Goal: Find contact information: Find contact information

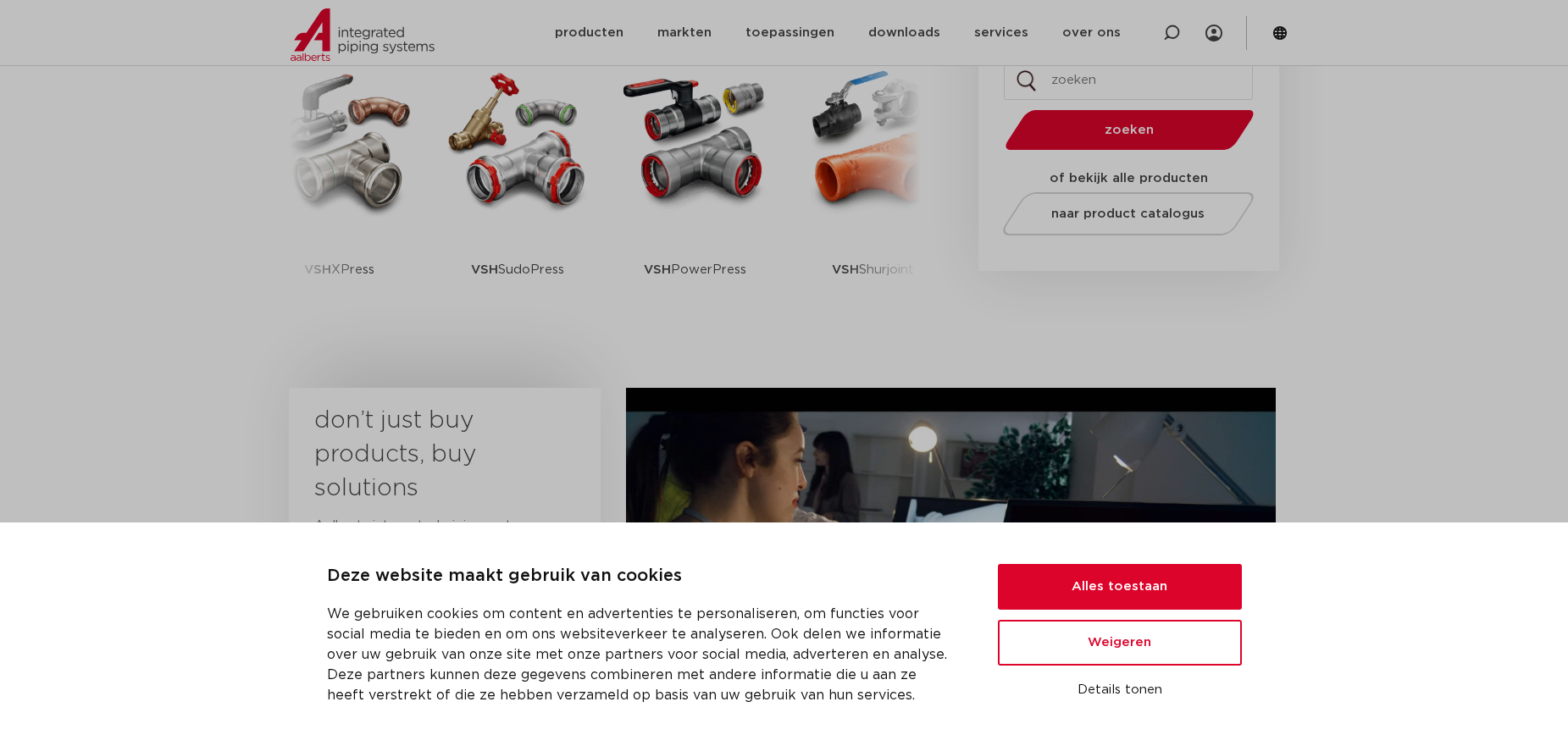
scroll to position [508, 0]
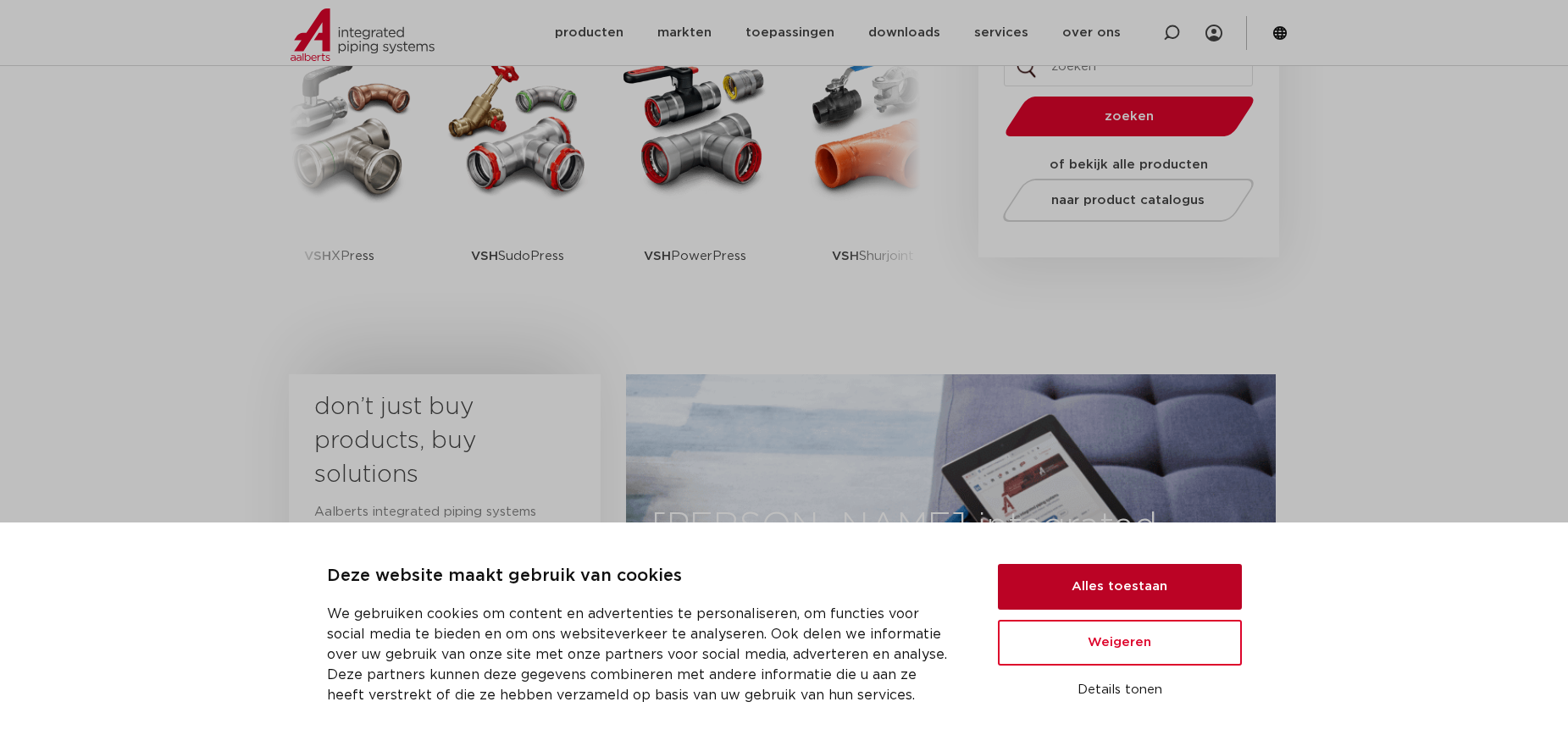
click at [1084, 598] on button "Alles toestaan" at bounding box center [1120, 586] width 244 height 45
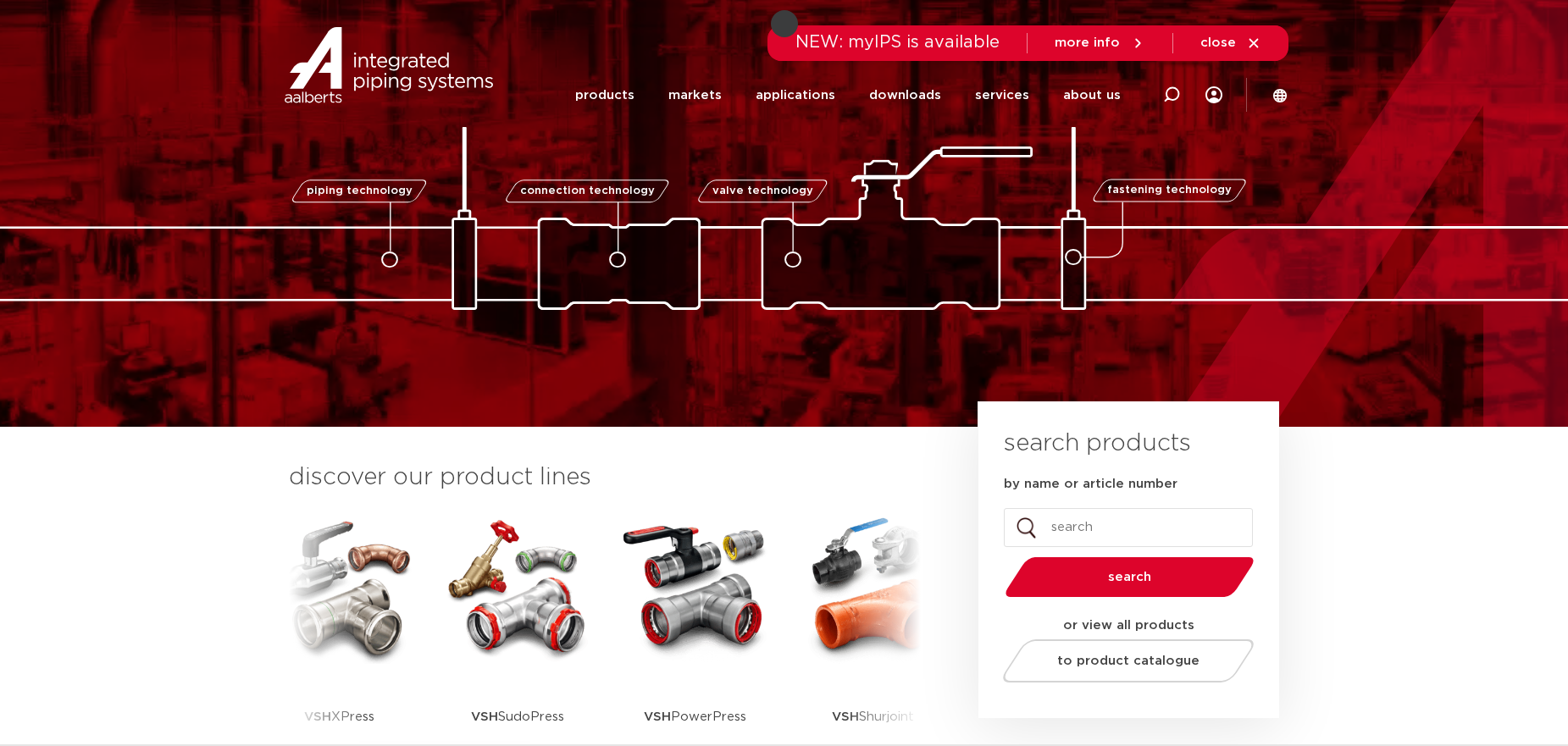
scroll to position [0, 0]
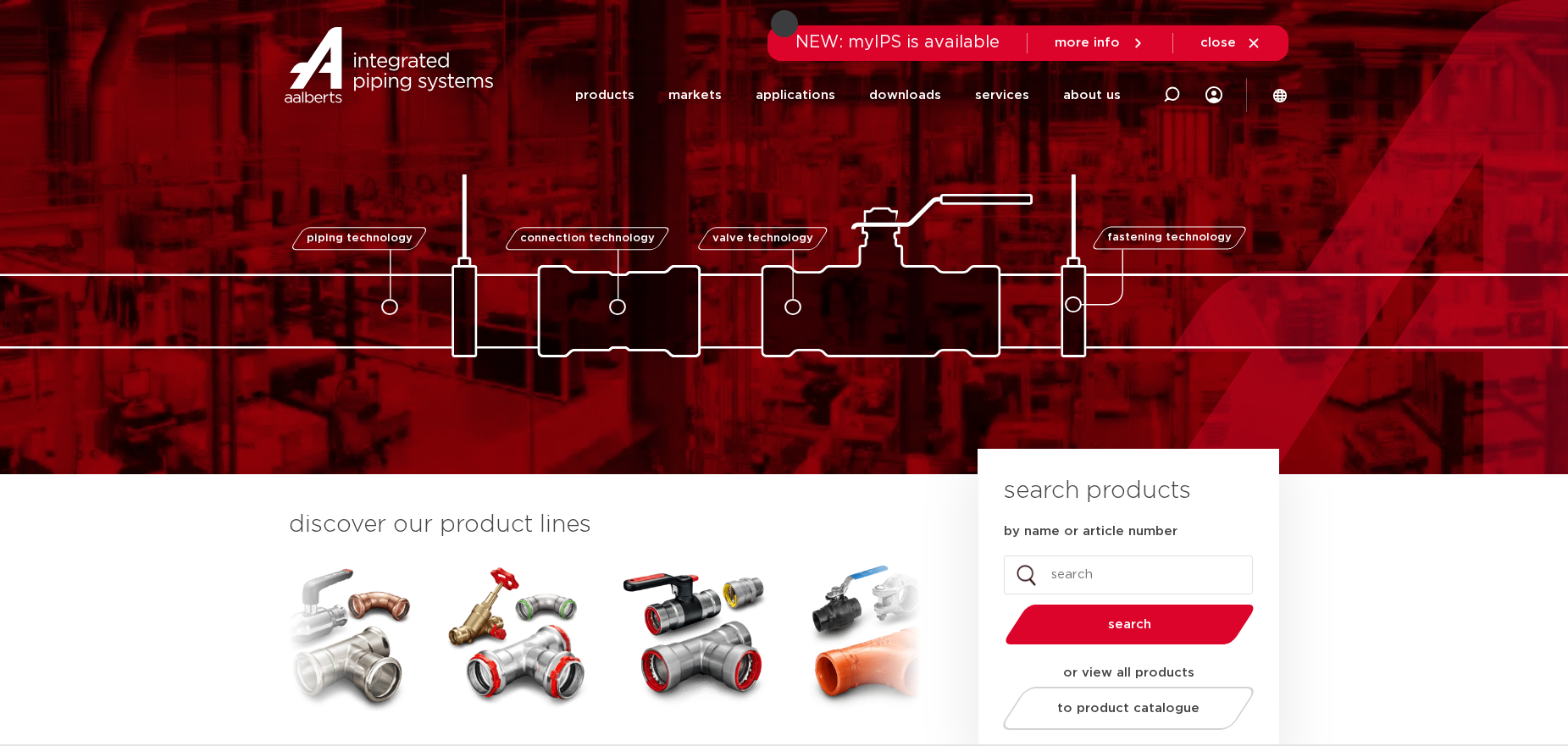
click at [1110, 47] on span "more info" at bounding box center [1087, 43] width 66 height 13
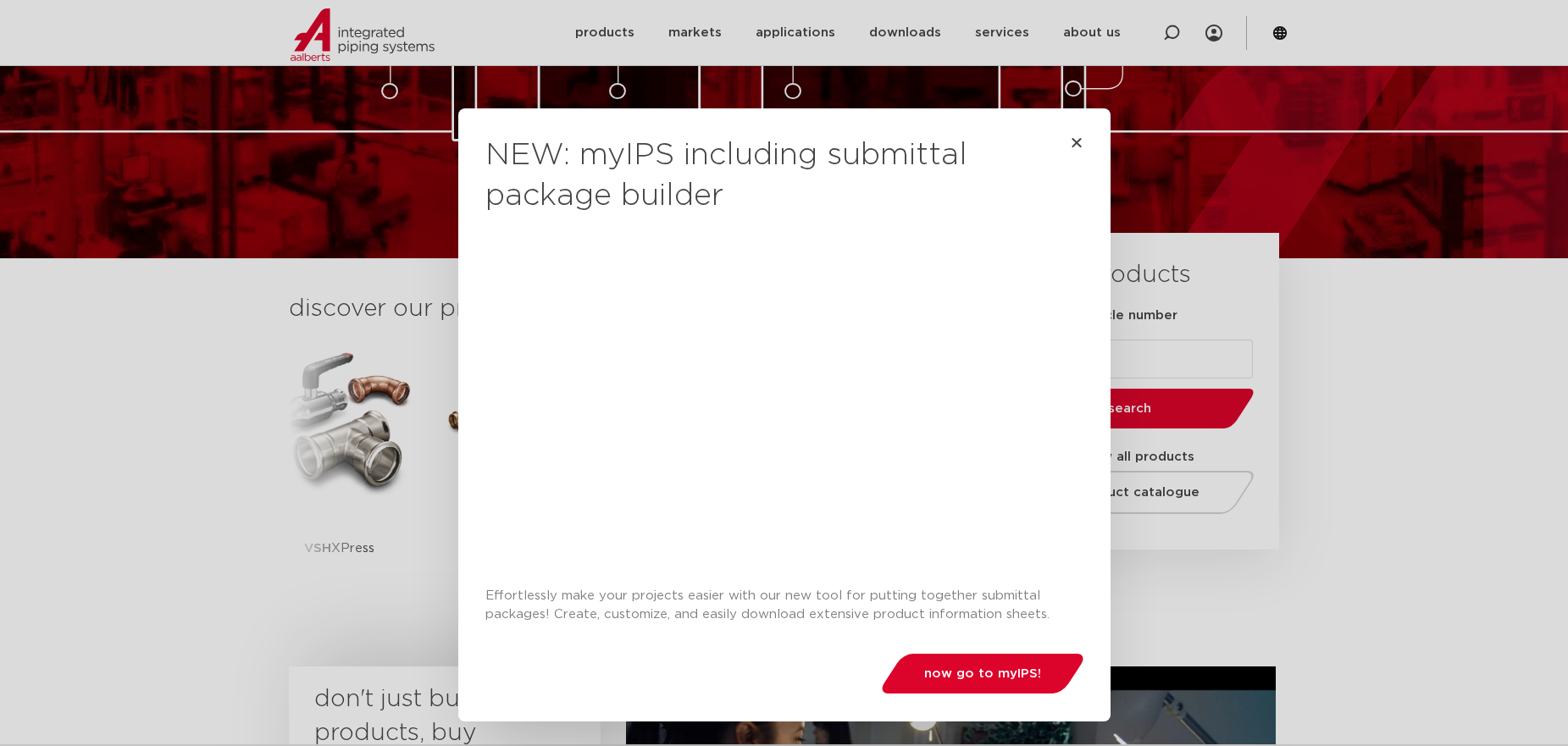
scroll to position [508, 0]
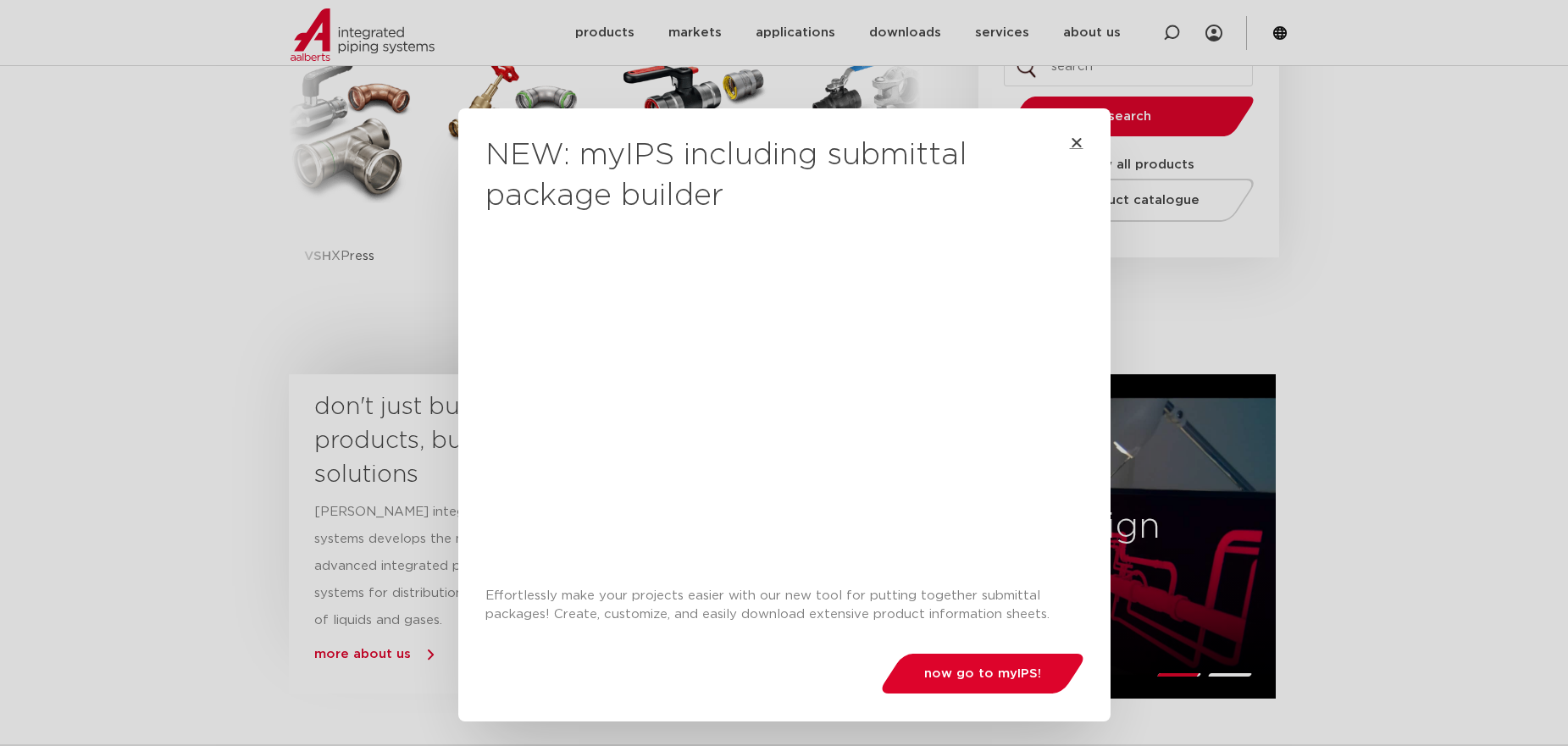
click at [1070, 141] on icon "Close" at bounding box center [1076, 142] width 14 height 14
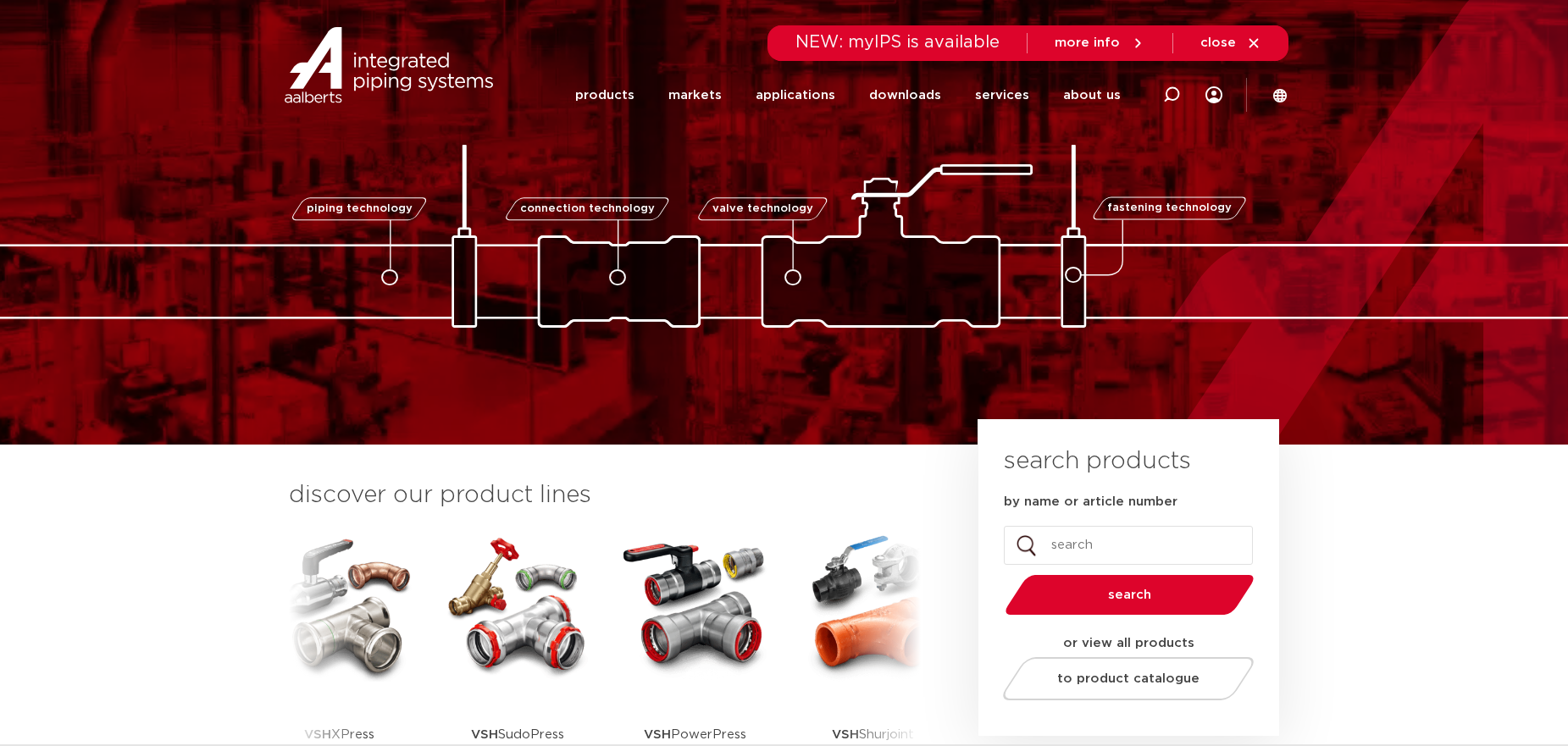
scroll to position [0, 0]
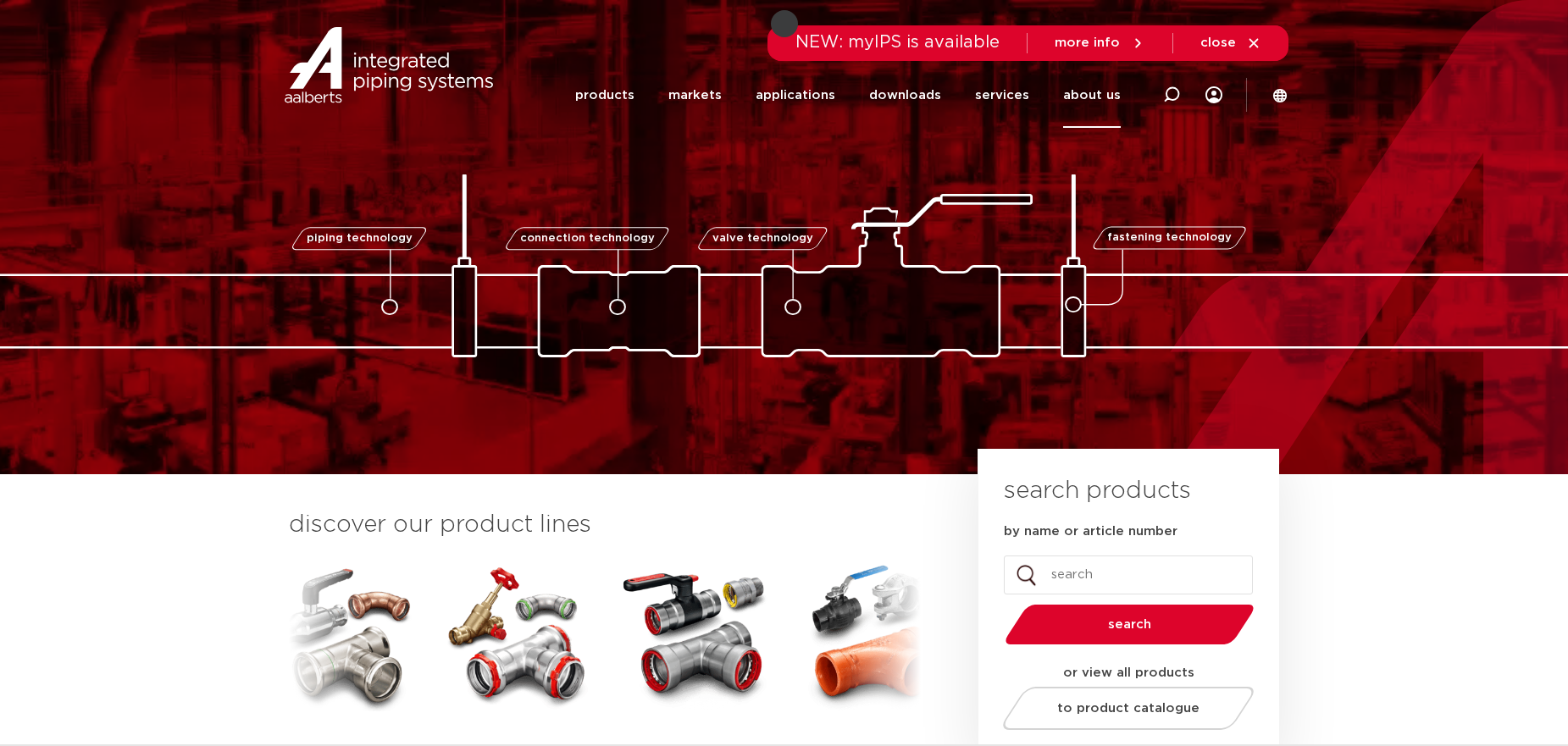
click at [1100, 89] on link "about us" at bounding box center [1092, 95] width 57 height 66
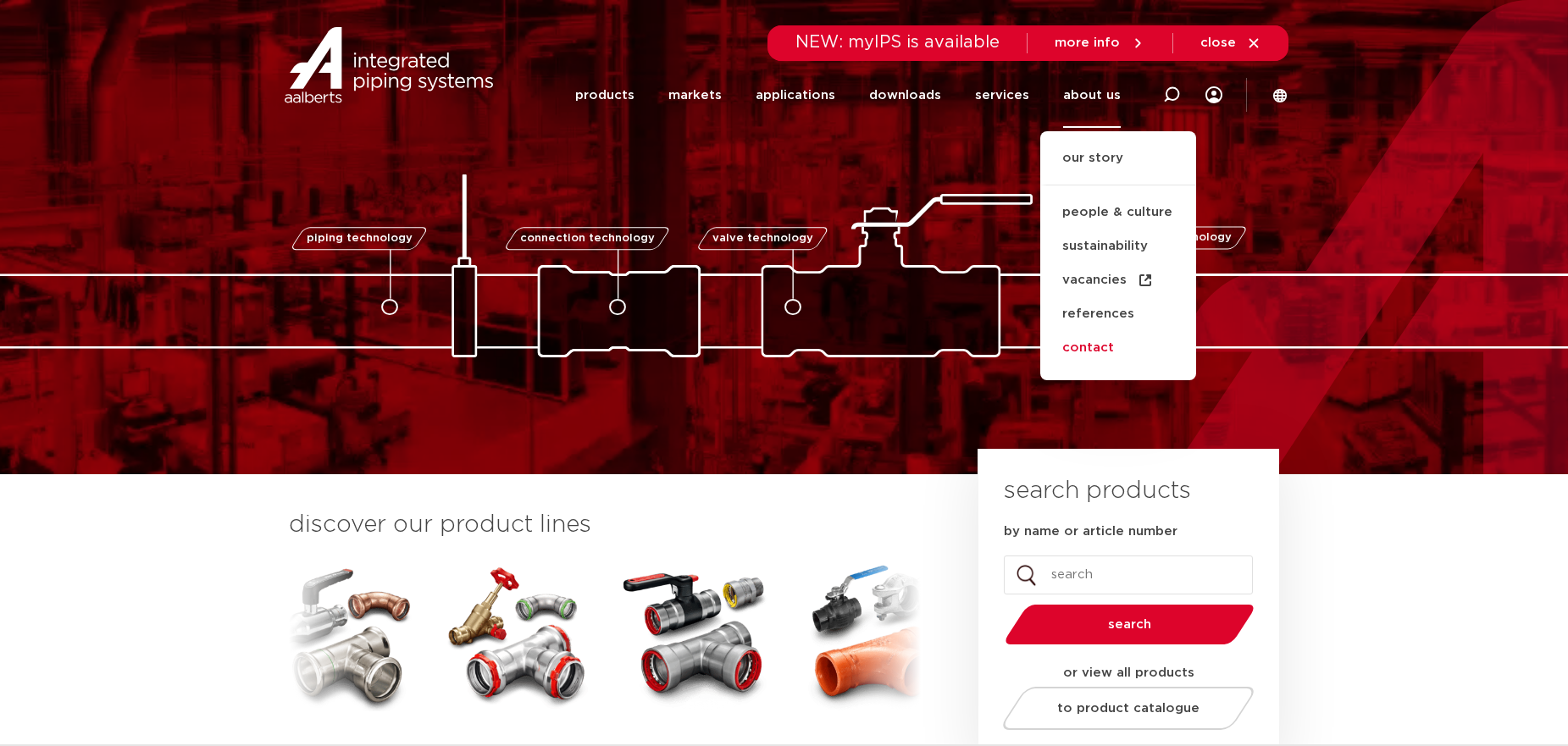
click at [1107, 349] on link "contact" at bounding box center [1118, 348] width 156 height 34
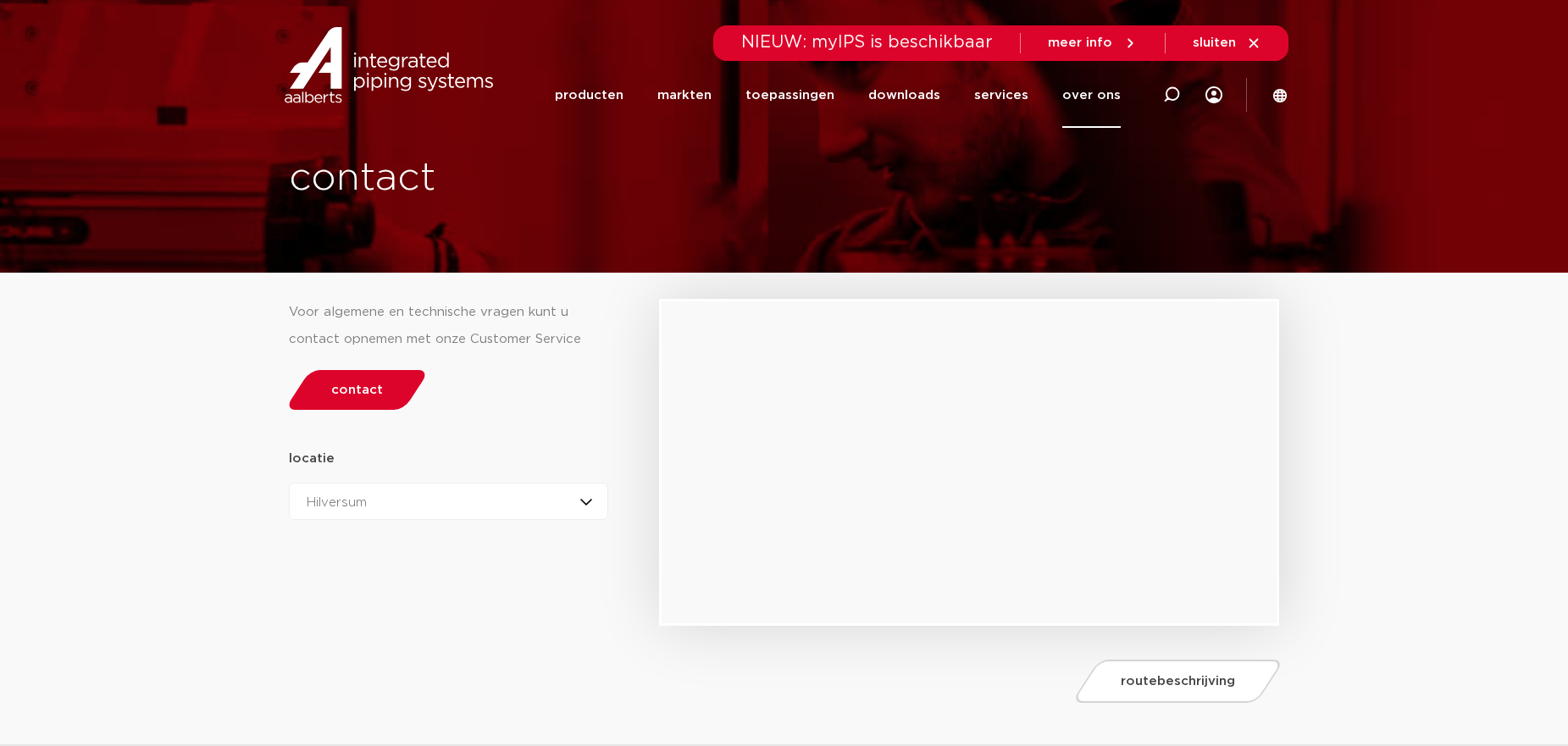
click at [1086, 43] on span "meer info" at bounding box center [1081, 43] width 65 height 13
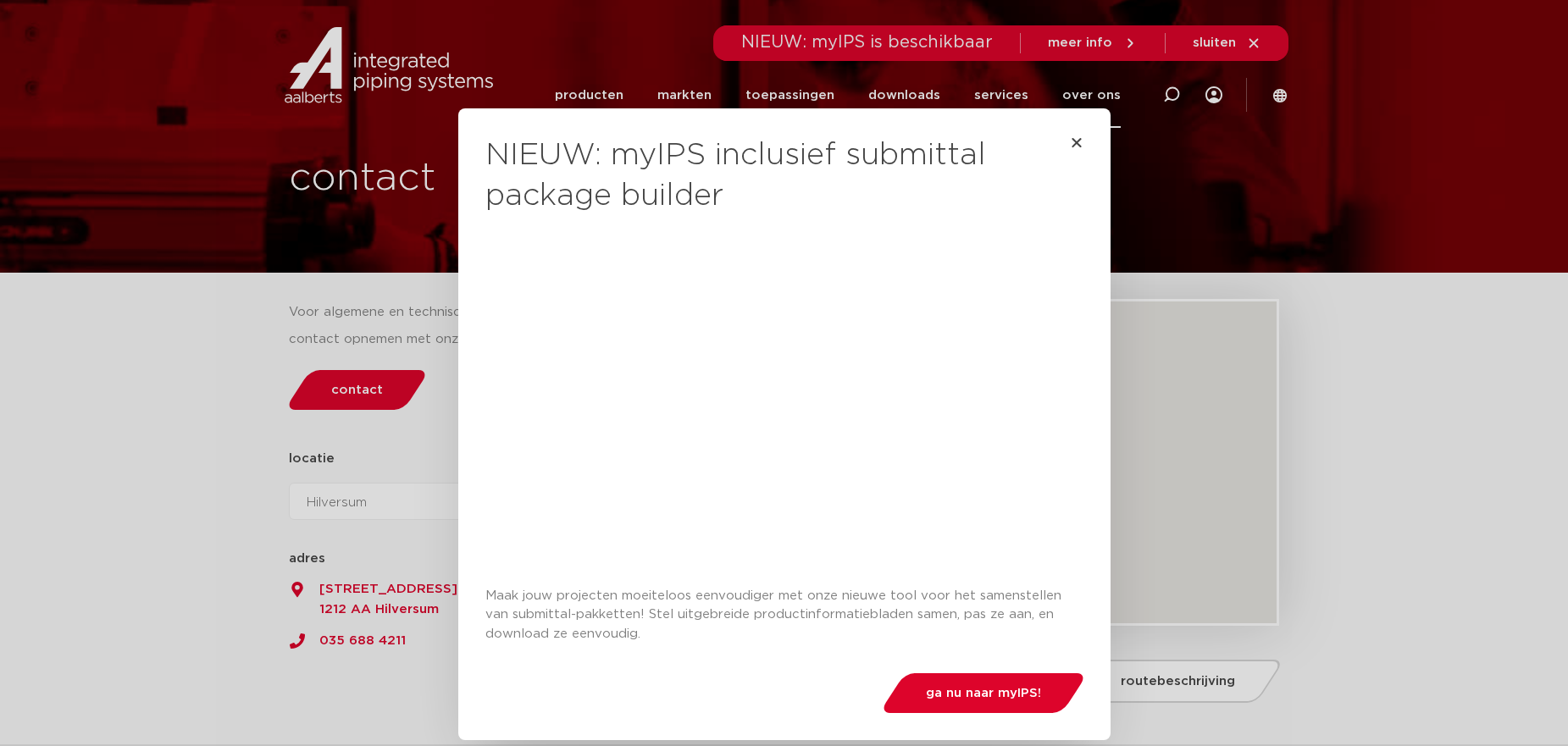
click at [1069, 134] on div "NIEUW: myIPS inclusief submittal package builder Maak jouw projecten moeiteloos…" at bounding box center [784, 424] width 598 height 632
click at [1073, 143] on icon "Close" at bounding box center [1076, 142] width 14 height 14
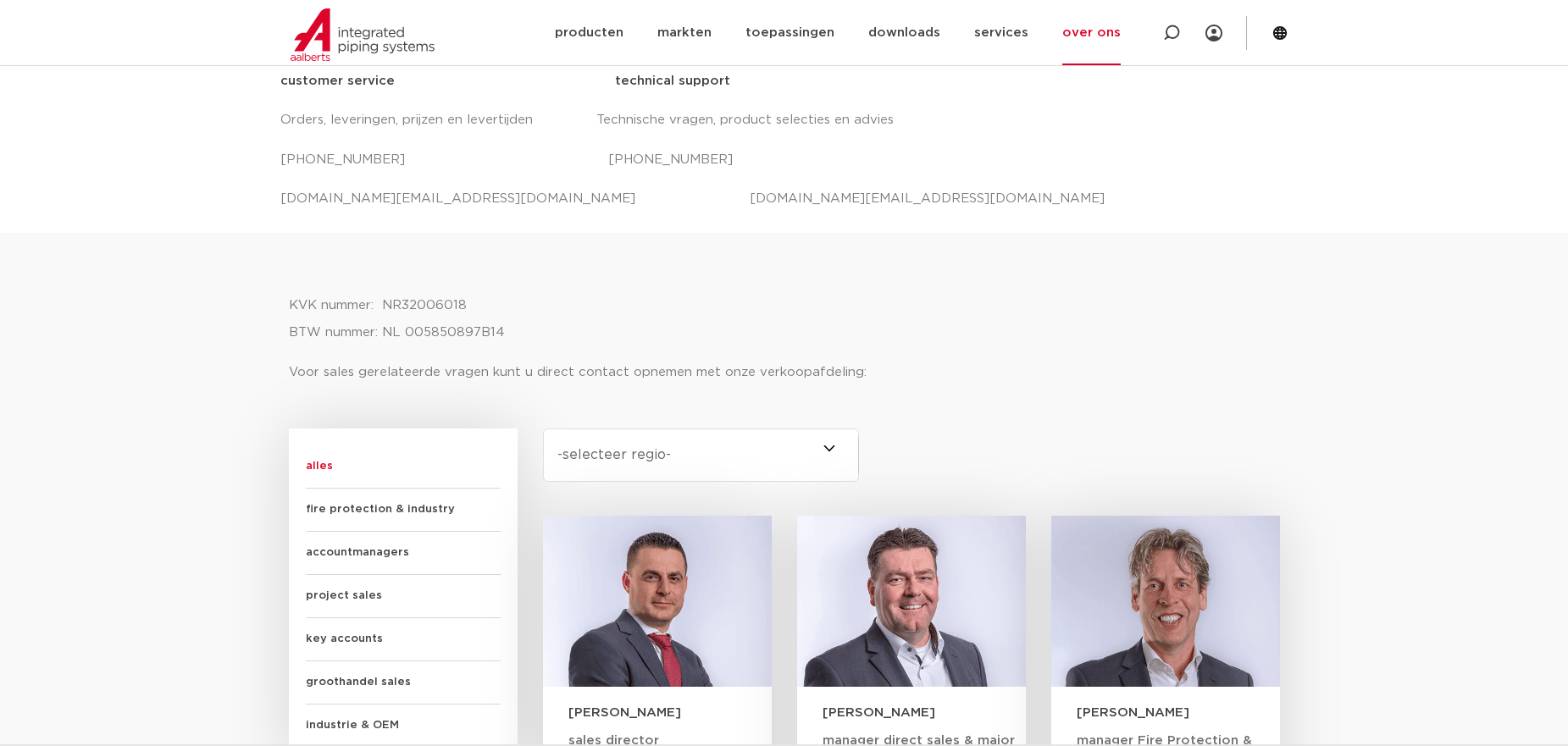
scroll to position [1101, 0]
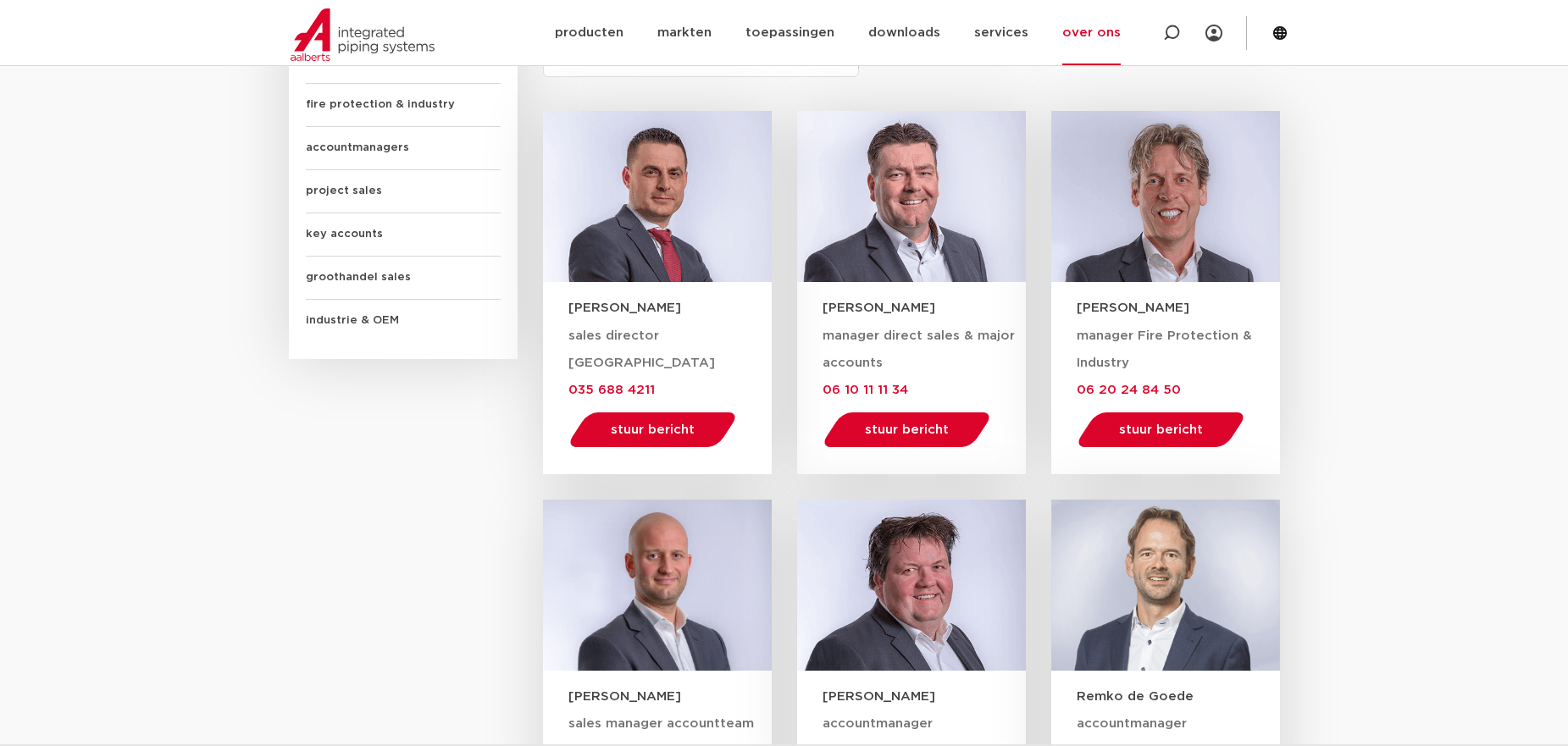
drag, startPoint x: 567, startPoint y: 299, endPoint x: 731, endPoint y: 312, distance: 164.5
click at [731, 312] on div "[PERSON_NAME]" at bounding box center [656, 300] width 228 height 36
copy h3 "[PERSON_NAME]"
click at [582, 357] on span "sales director [GEOGRAPHIC_DATA]" at bounding box center [642, 349] width 147 height 40
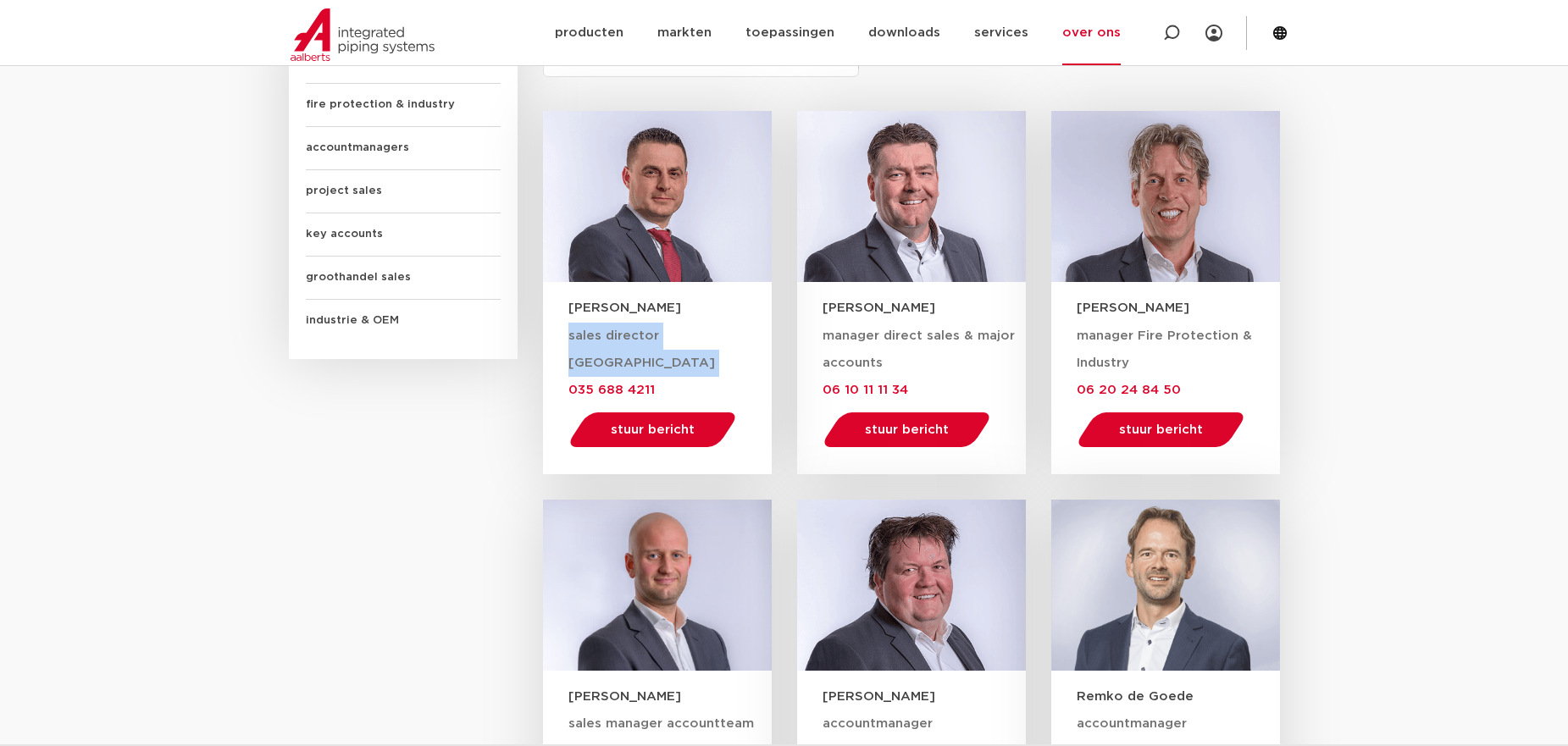
drag, startPoint x: 582, startPoint y: 357, endPoint x: 595, endPoint y: 360, distance: 13.3
click at [595, 360] on span "sales director [GEOGRAPHIC_DATA]" at bounding box center [642, 349] width 147 height 40
copy div "sales director [GEOGRAPHIC_DATA]"
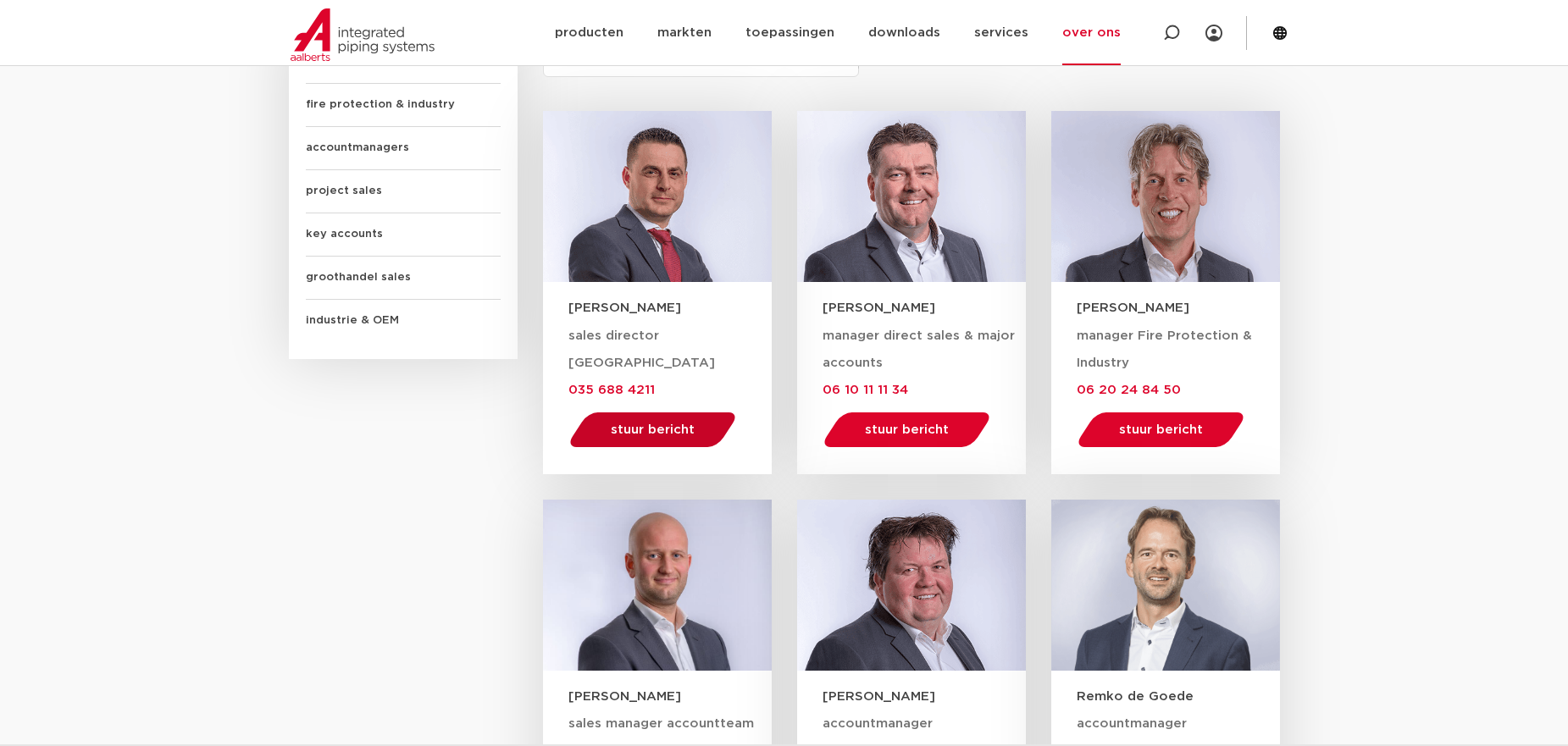
click at [643, 420] on link "stuur bericht" at bounding box center [652, 430] width 175 height 35
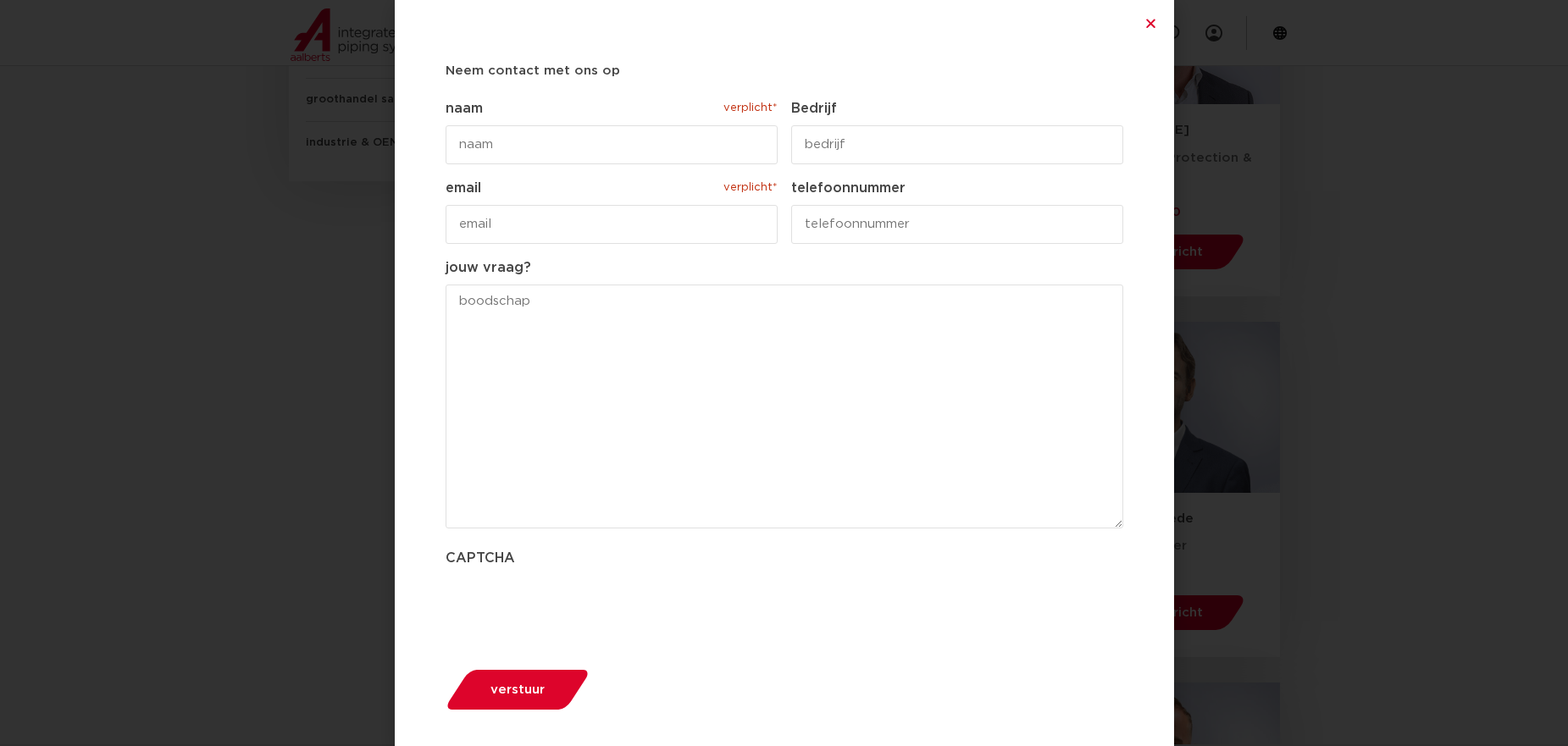
scroll to position [1524, 0]
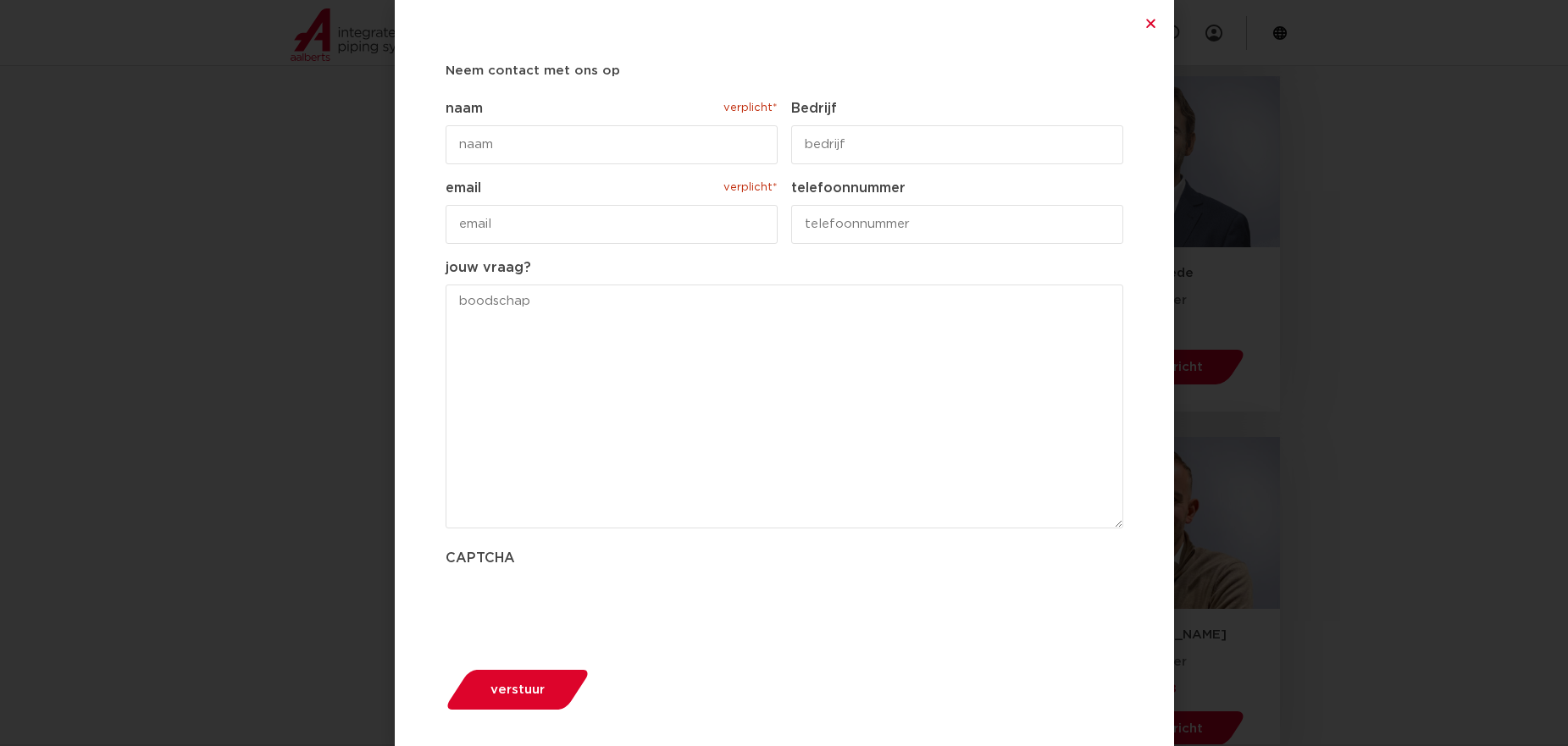
click at [308, 349] on div "Neem contact met ons op " verplicht* " geeft vereiste velden aan Dit veld is ve…" at bounding box center [784, 373] width 1568 height 746
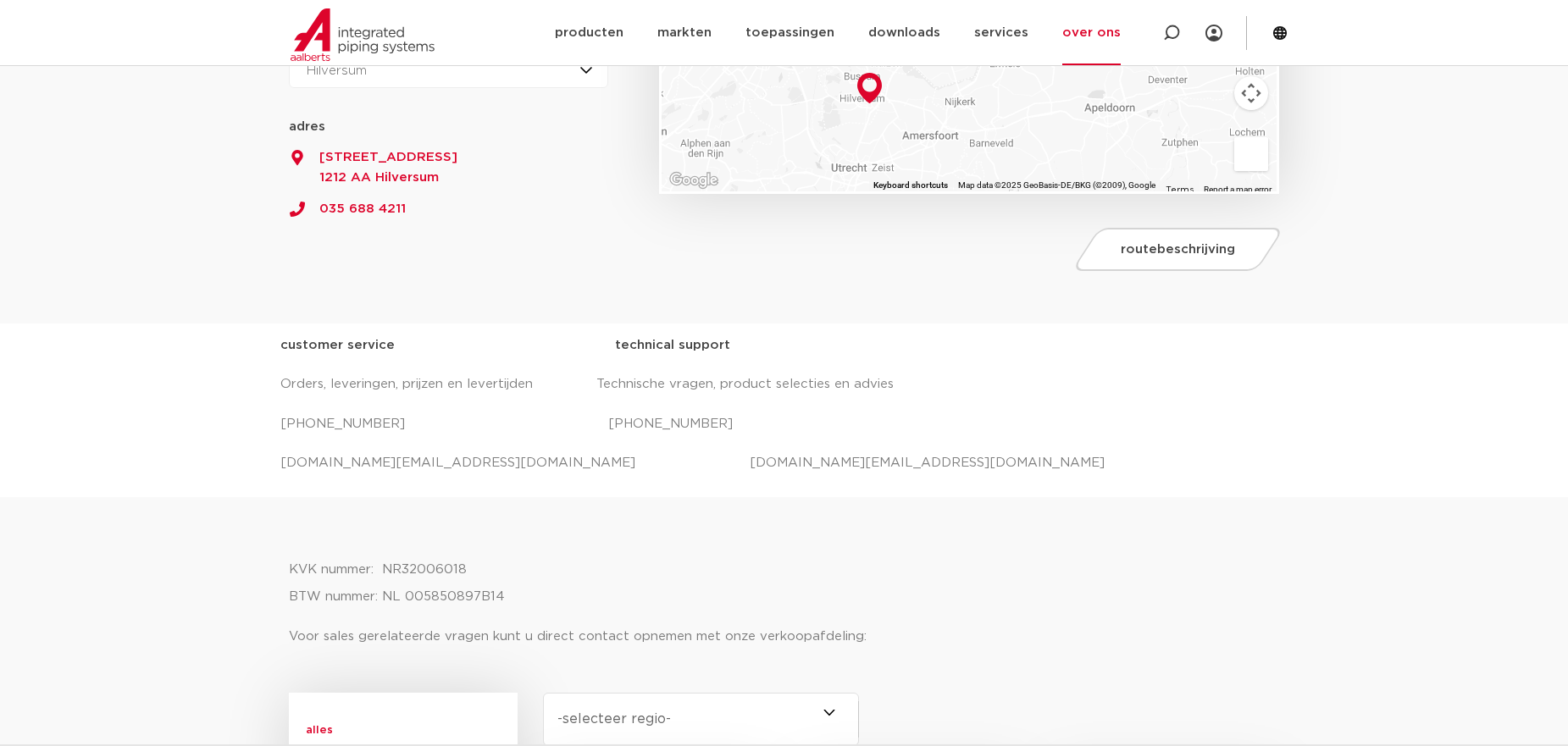
scroll to position [423, 0]
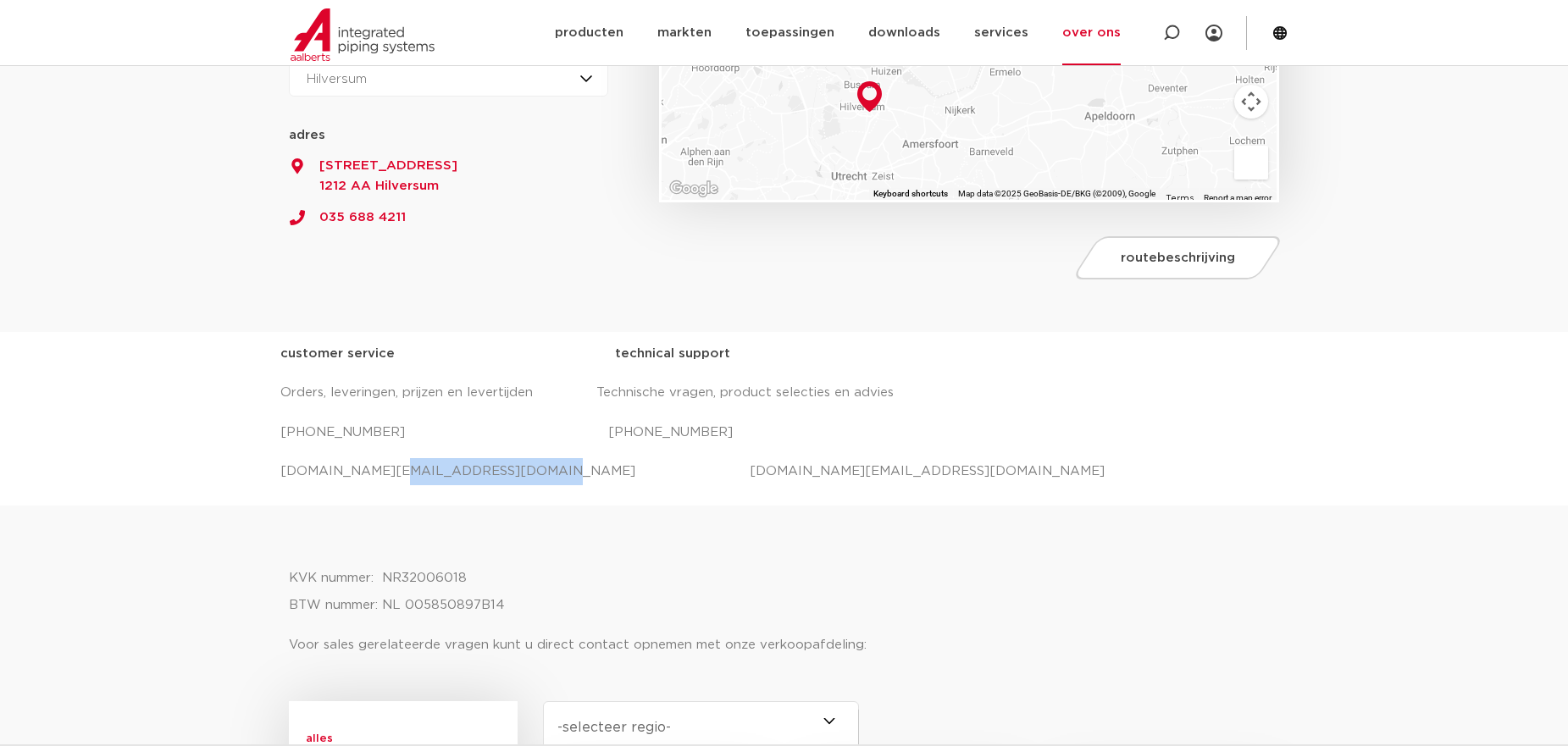
drag, startPoint x: 501, startPoint y: 476, endPoint x: 375, endPoint y: 461, distance: 126.9
click at [375, 461] on p "[DOMAIN_NAME][EMAIL_ADDRESS][DOMAIN_NAME] [DOMAIN_NAME][EMAIL_ADDRESS][DOMAIN_N…" at bounding box center [784, 471] width 1008 height 27
copy p "@[DOMAIN_NAME]"
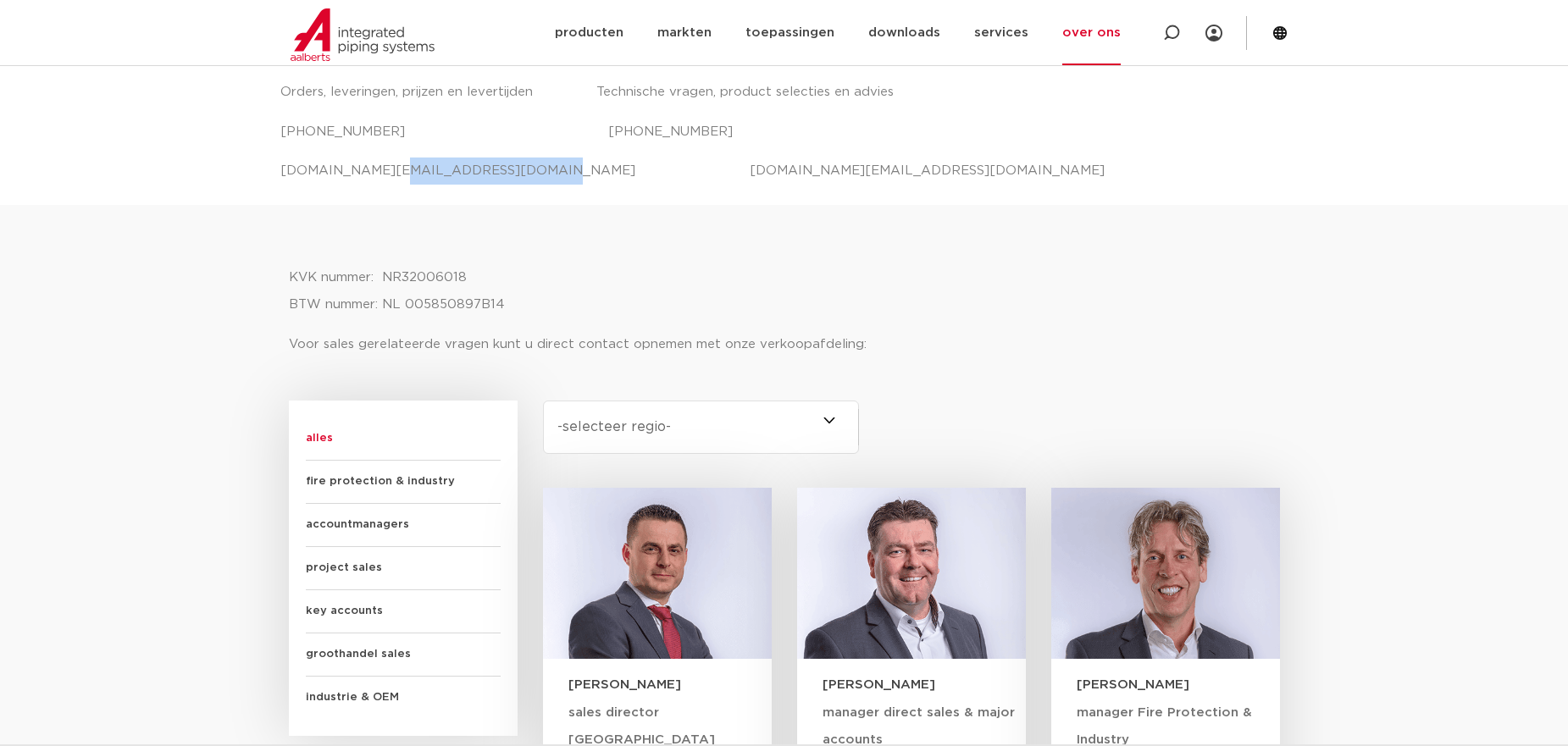
scroll to position [932, 0]
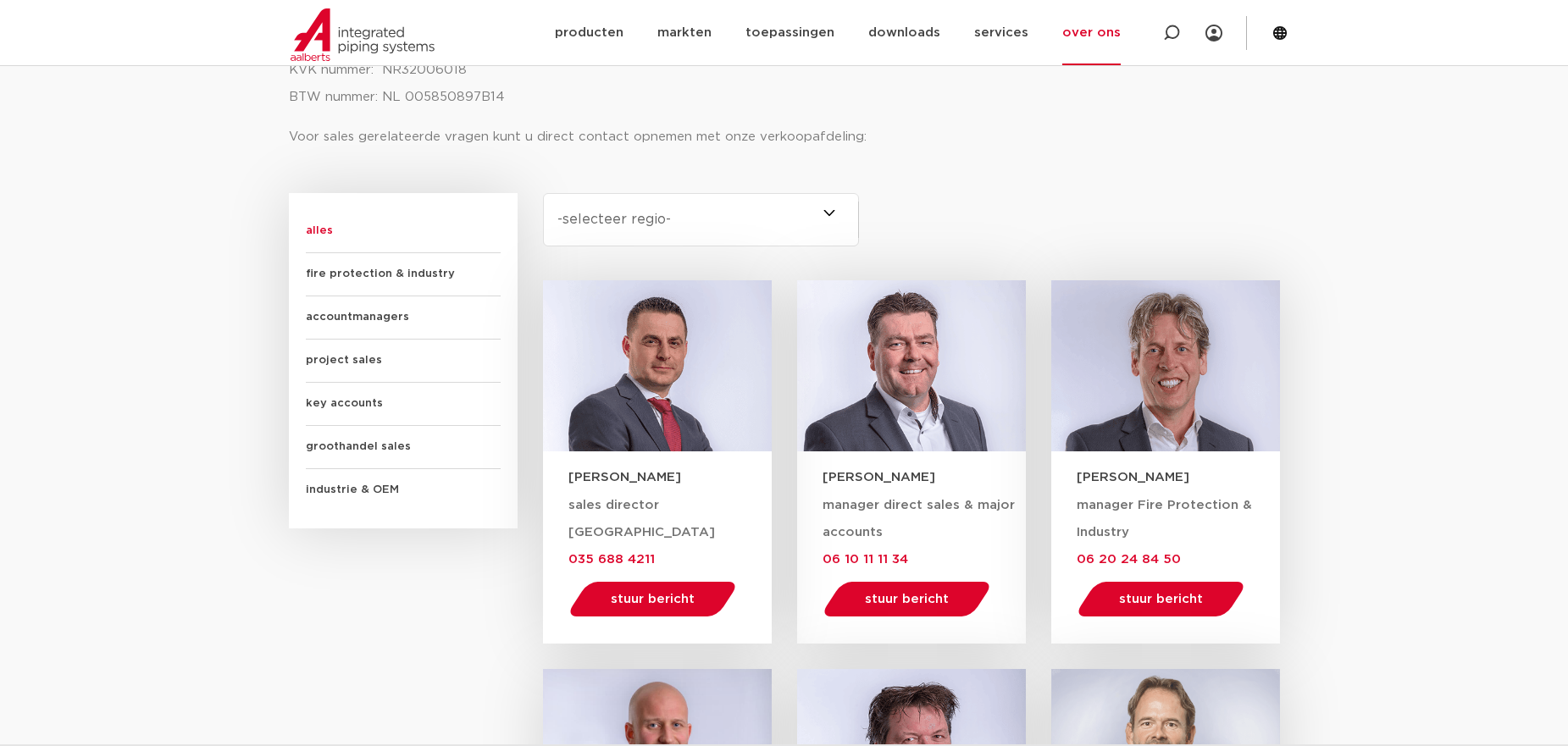
click at [631, 370] on div at bounding box center [656, 366] width 228 height 172
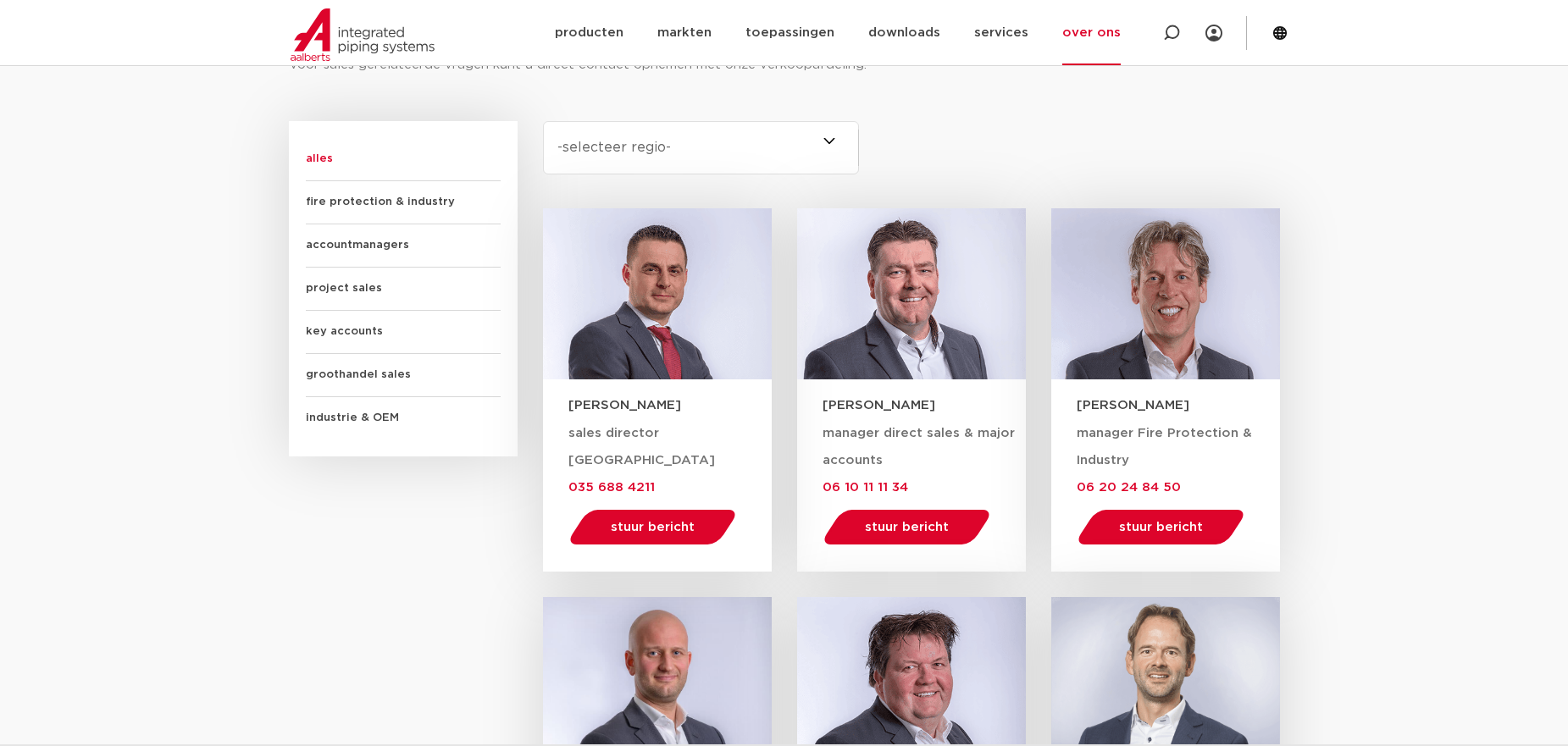
scroll to position [1101, 0]
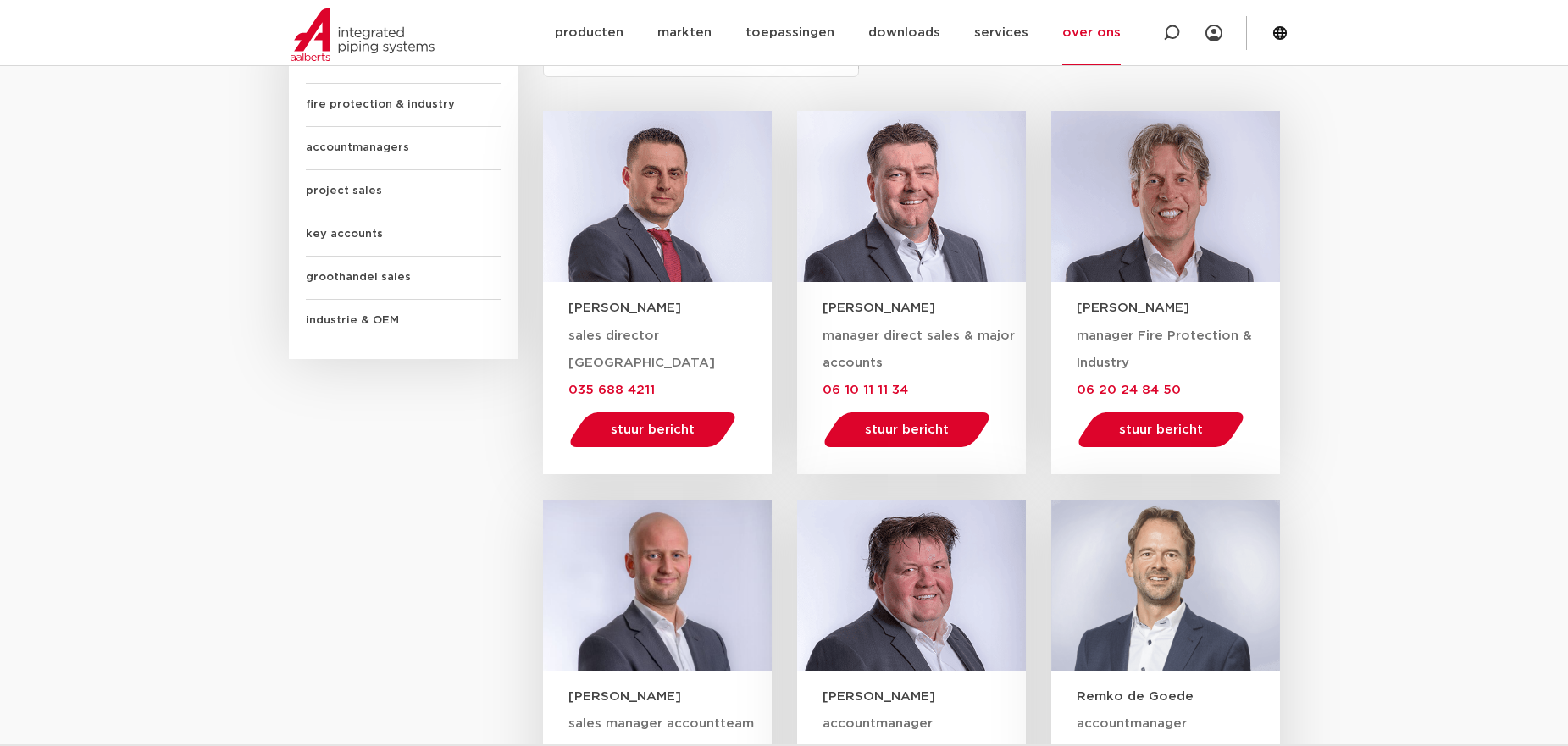
drag, startPoint x: 558, startPoint y: 301, endPoint x: 681, endPoint y: 300, distance: 123.0
click at [681, 300] on div "[PERSON_NAME]" at bounding box center [656, 300] width 228 height 36
copy h3 "[PERSON_NAME]"
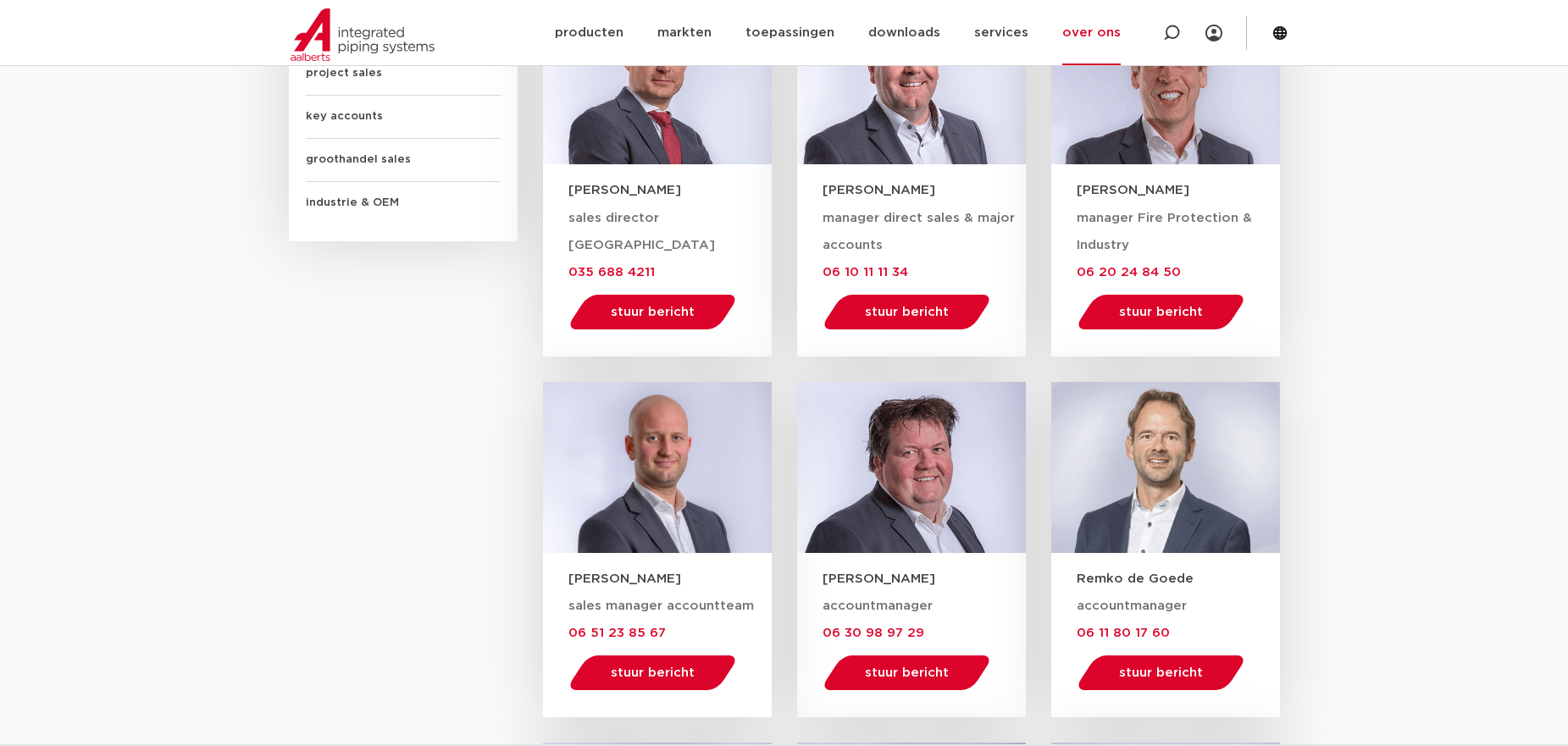
scroll to position [960, 0]
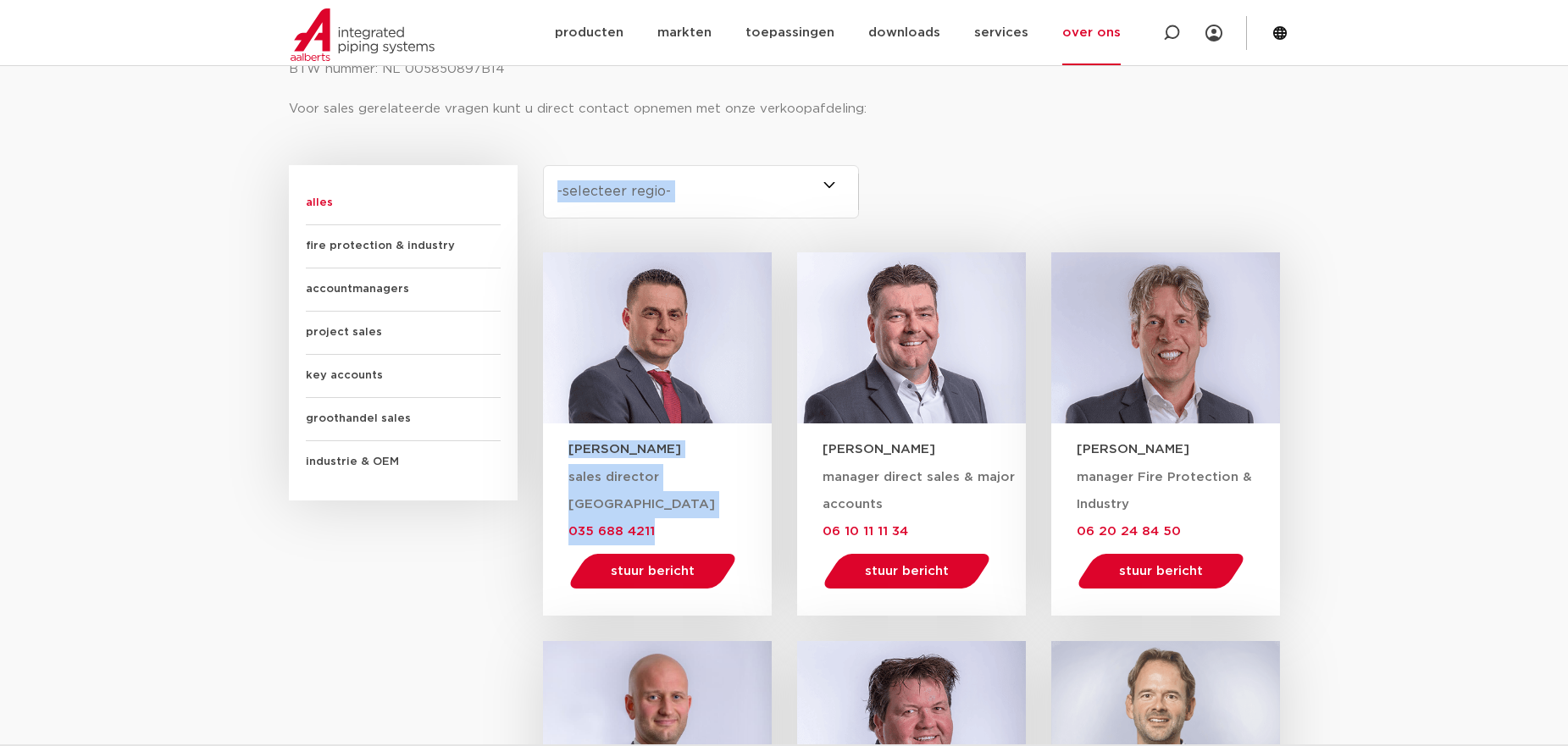
drag, startPoint x: 669, startPoint y: 533, endPoint x: 481, endPoint y: 541, distance: 188.2
click at [566, 532] on div "sales director Nederland 035 688 4211 stuur bericht [PERSON_NAME][EMAIL_ADDRESS…" at bounding box center [656, 538] width 228 height 156
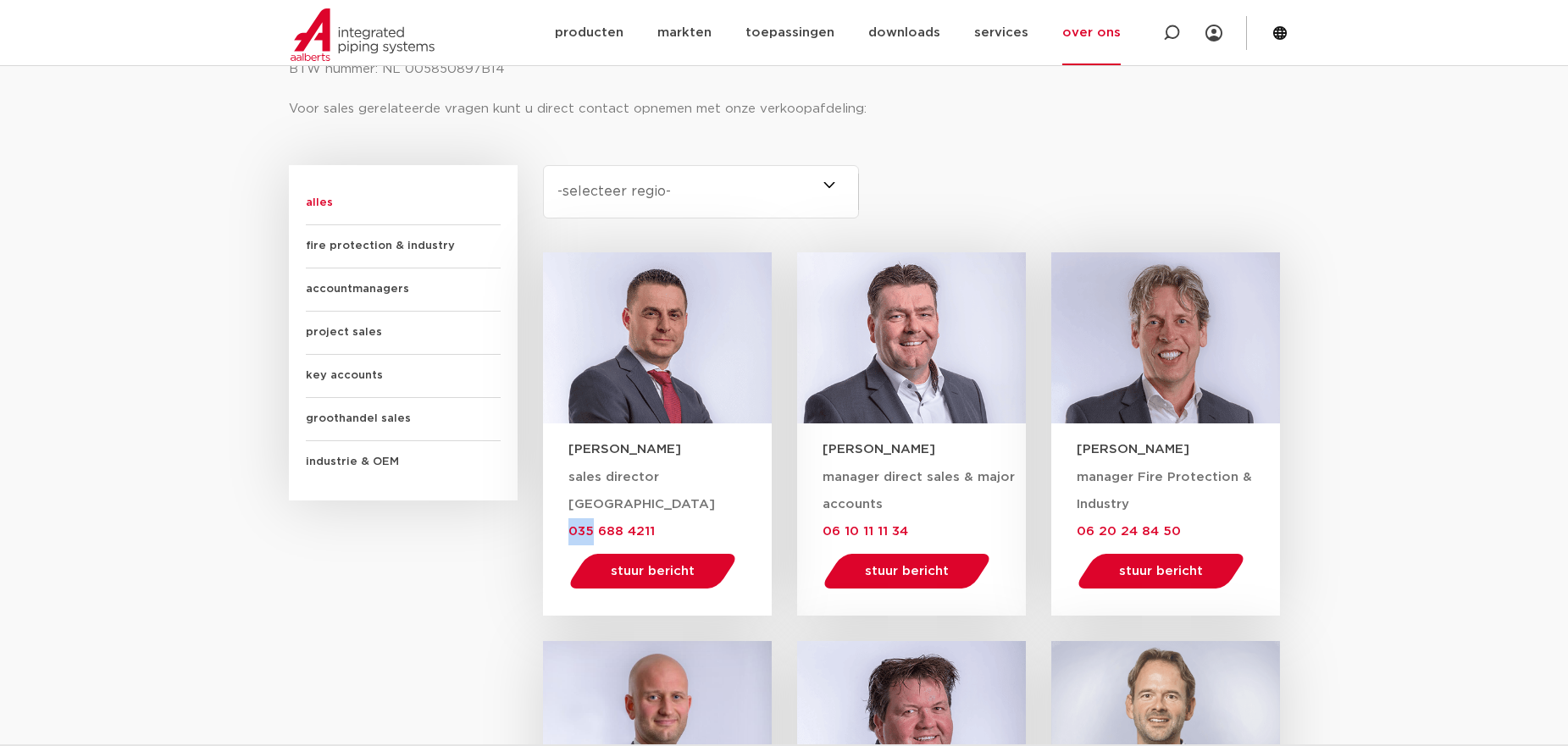
click at [566, 532] on div "sales director Nederland 035 688 4211 stuur bericht [PERSON_NAME][EMAIL_ADDRESS…" at bounding box center [656, 538] width 228 height 156
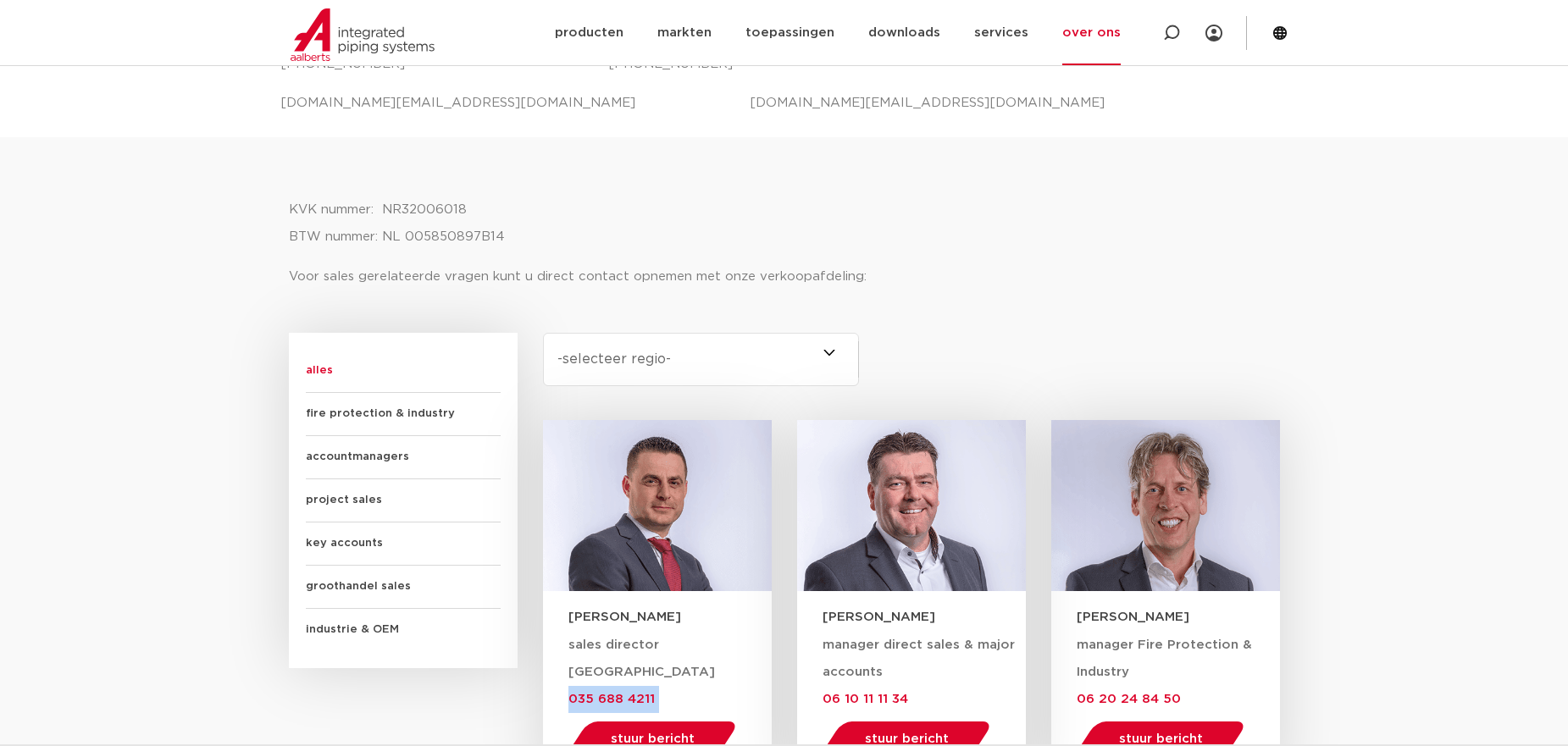
scroll to position [875, 0]
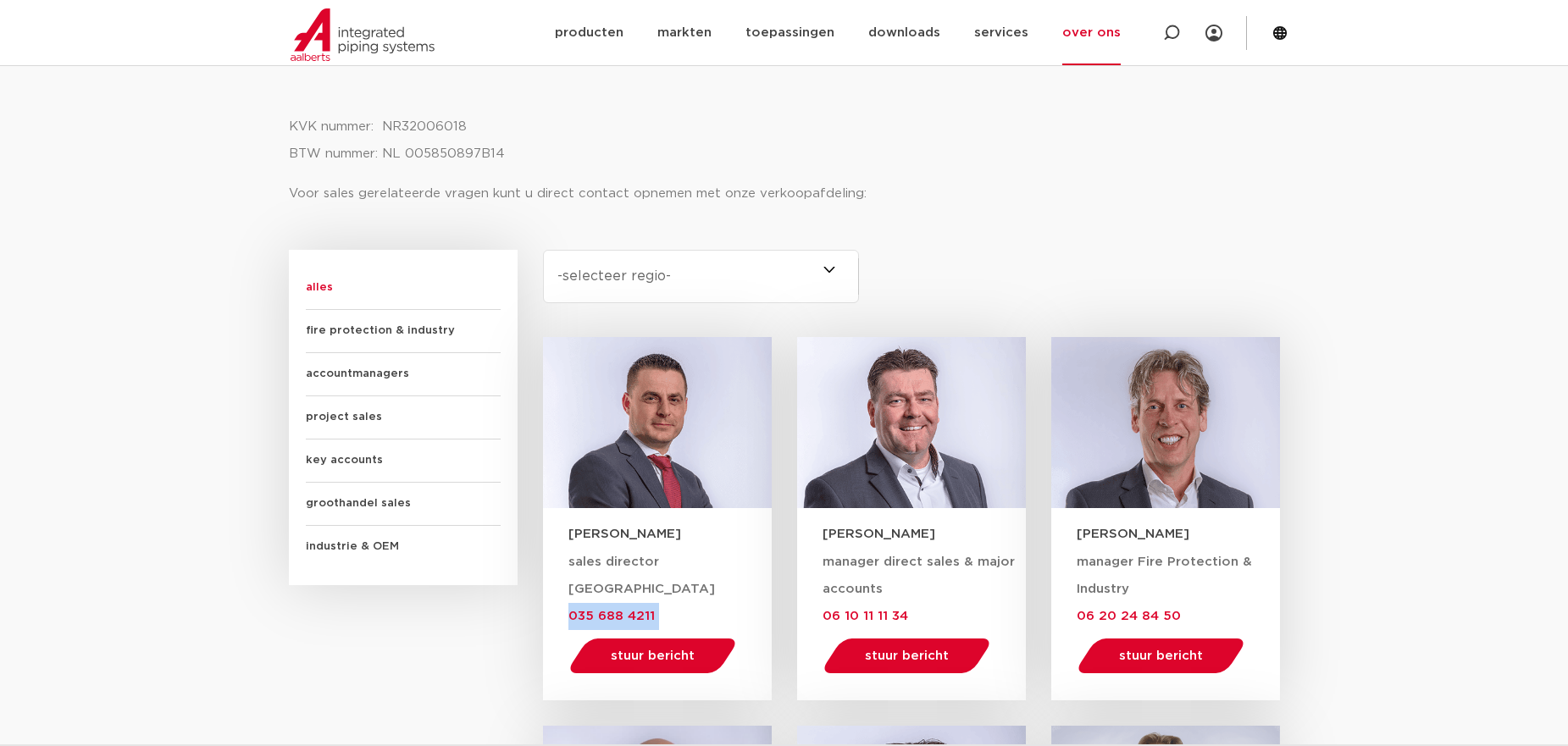
click at [751, 267] on select "-selecteer regio- Heel Nederland (6) [GEOGRAPHIC_DATA] (4) [GEOGRAPHIC_DATA] (3…" at bounding box center [701, 276] width 317 height 54
click at [757, 274] on select "-selecteer regio- Heel Nederland (6) [GEOGRAPHIC_DATA] (4) [GEOGRAPHIC_DATA] (3…" at bounding box center [701, 276] width 317 height 54
drag, startPoint x: 815, startPoint y: 532, endPoint x: 851, endPoint y: 534, distance: 36.1
click at [851, 534] on div "[PERSON_NAME]" at bounding box center [911, 526] width 228 height 36
copy h3 "Wim"
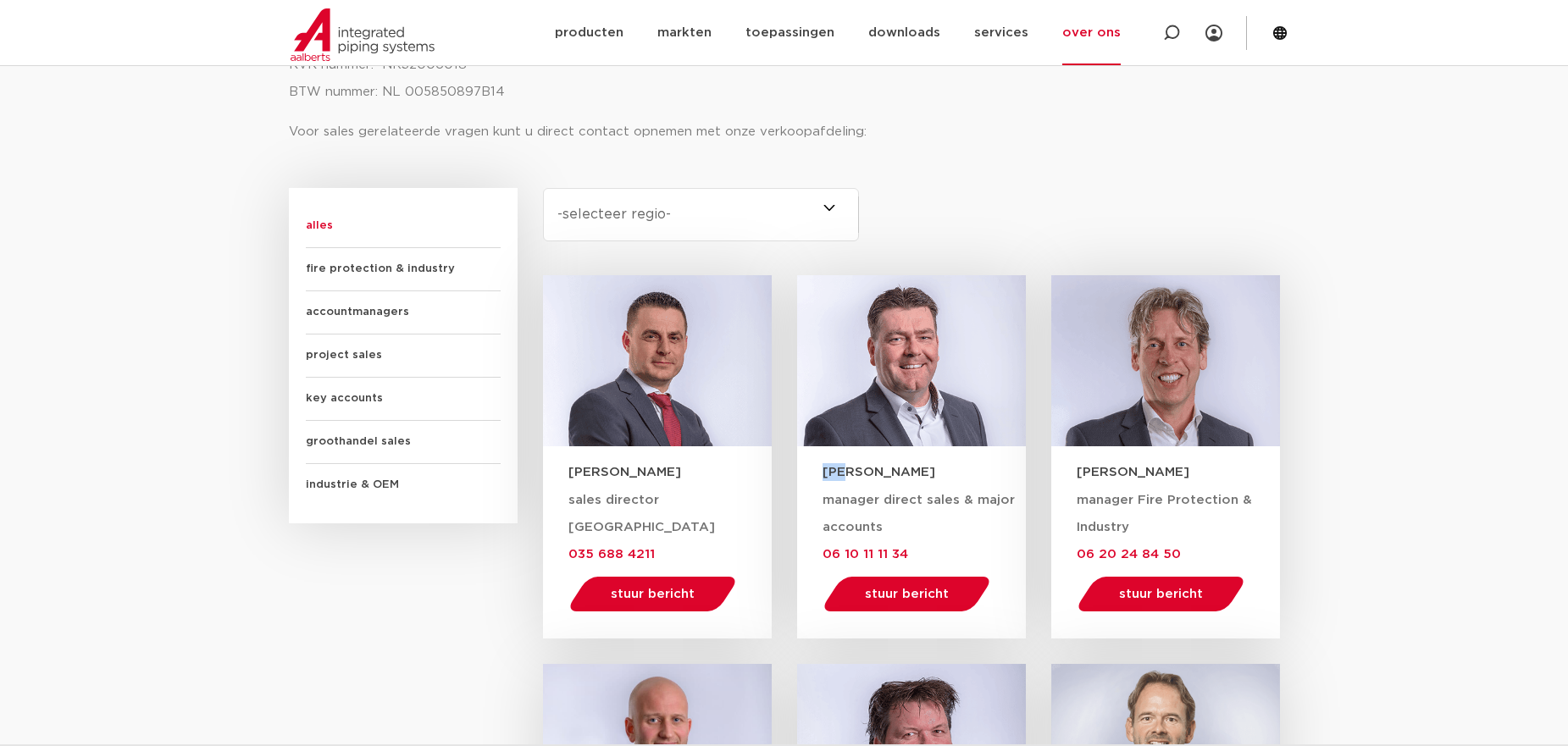
scroll to position [763, 0]
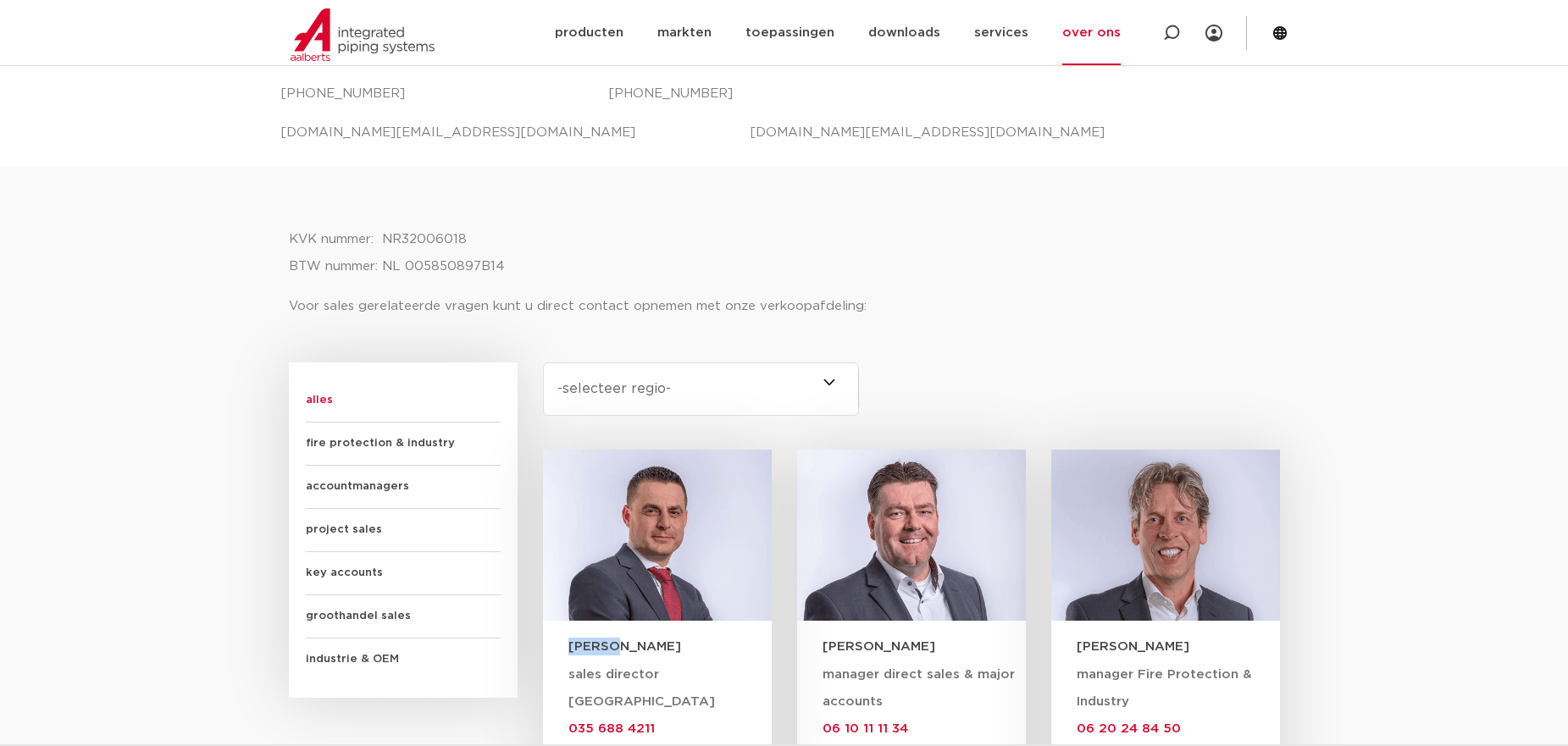
drag, startPoint x: 567, startPoint y: 654, endPoint x: 609, endPoint y: 655, distance: 42.0
click at [609, 655] on div "[PERSON_NAME]" at bounding box center [656, 639] width 228 height 36
copy h3 "[PERSON_NAME]"
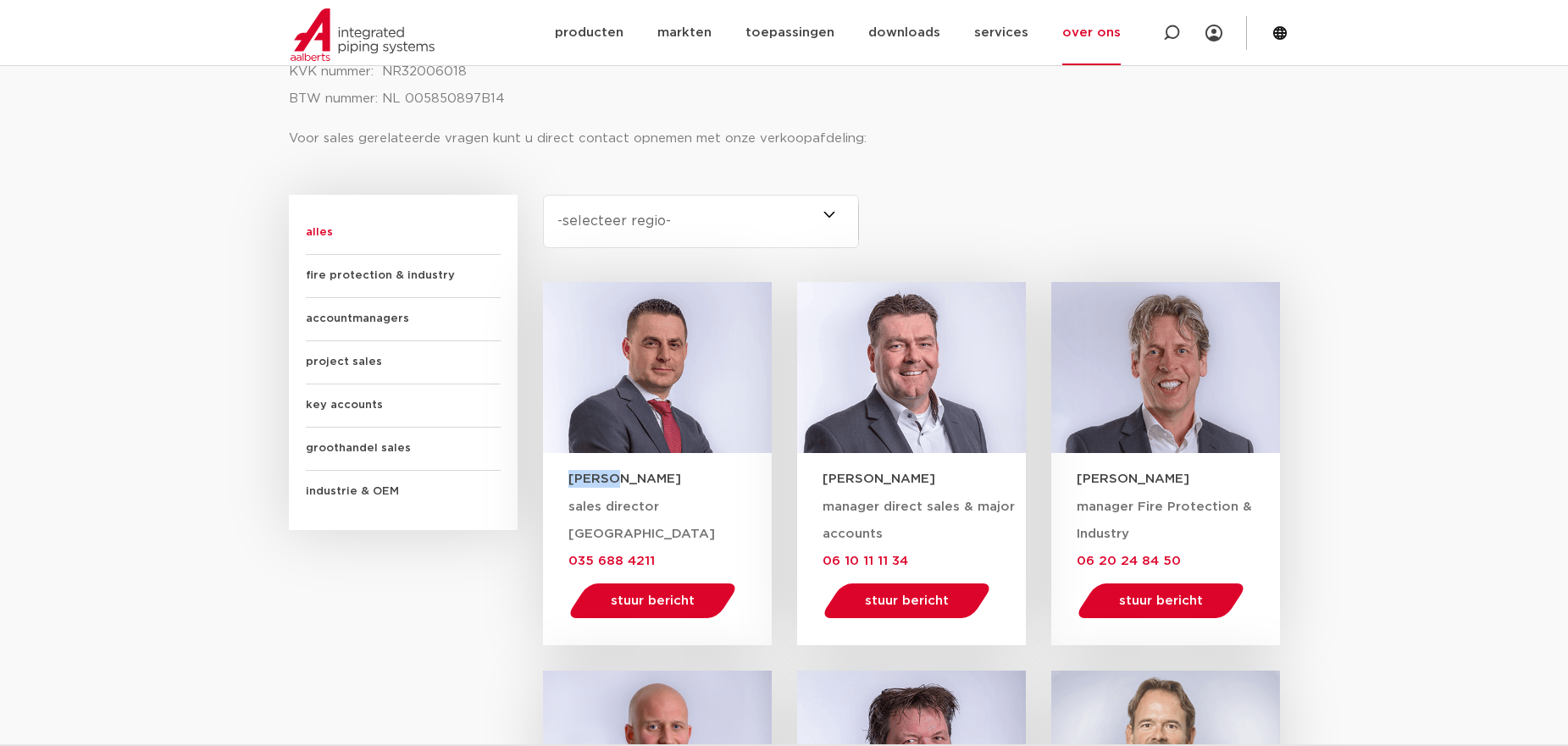
scroll to position [932, 0]
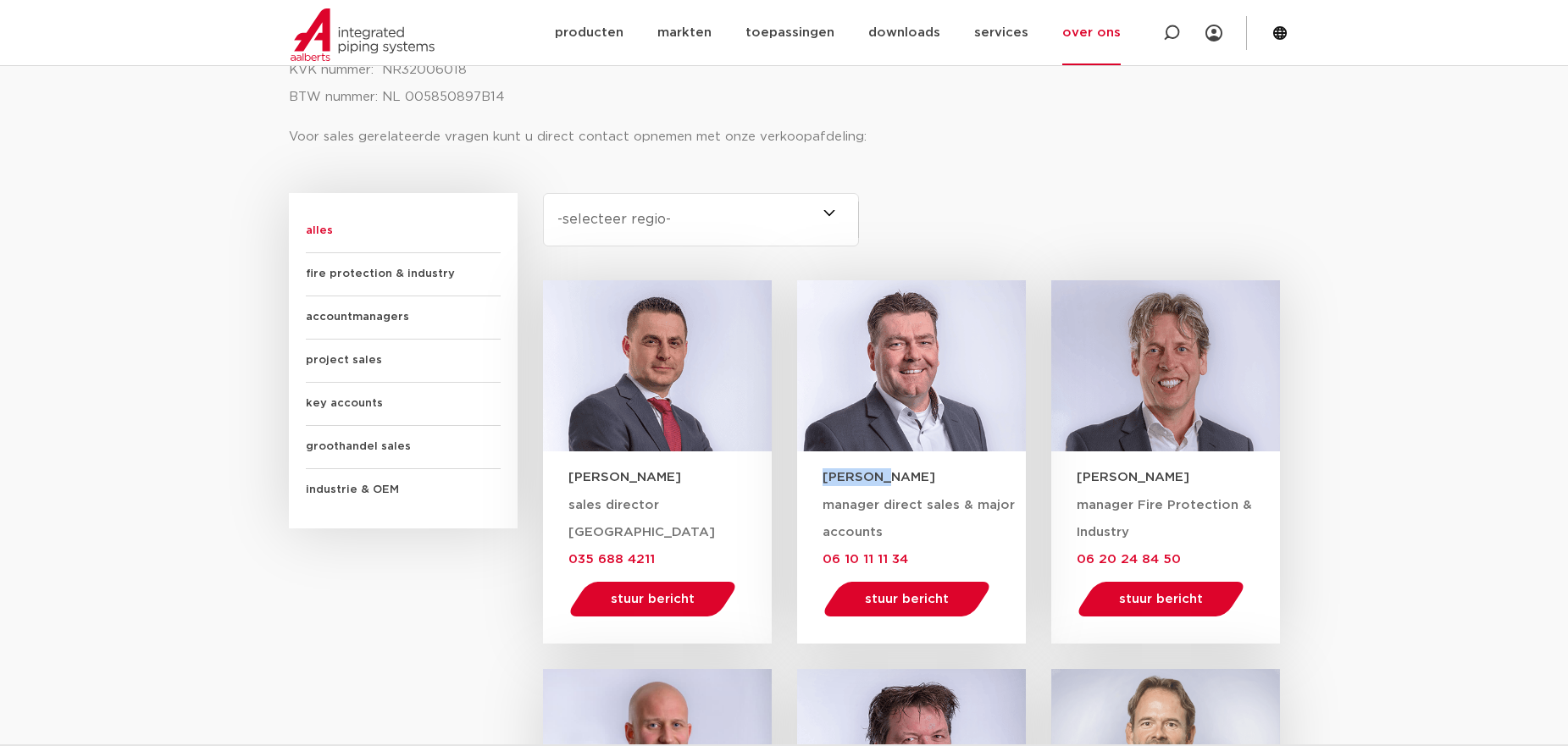
drag, startPoint x: 826, startPoint y: 471, endPoint x: 909, endPoint y: 474, distance: 83.1
click at [909, 474] on h3 "[PERSON_NAME]" at bounding box center [925, 477] width 203 height 18
copy h3 "[PERSON_NAME]"
drag, startPoint x: 568, startPoint y: 469, endPoint x: 690, endPoint y: 471, distance: 122.0
click at [690, 471] on h3 "[PERSON_NAME]" at bounding box center [670, 477] width 203 height 18
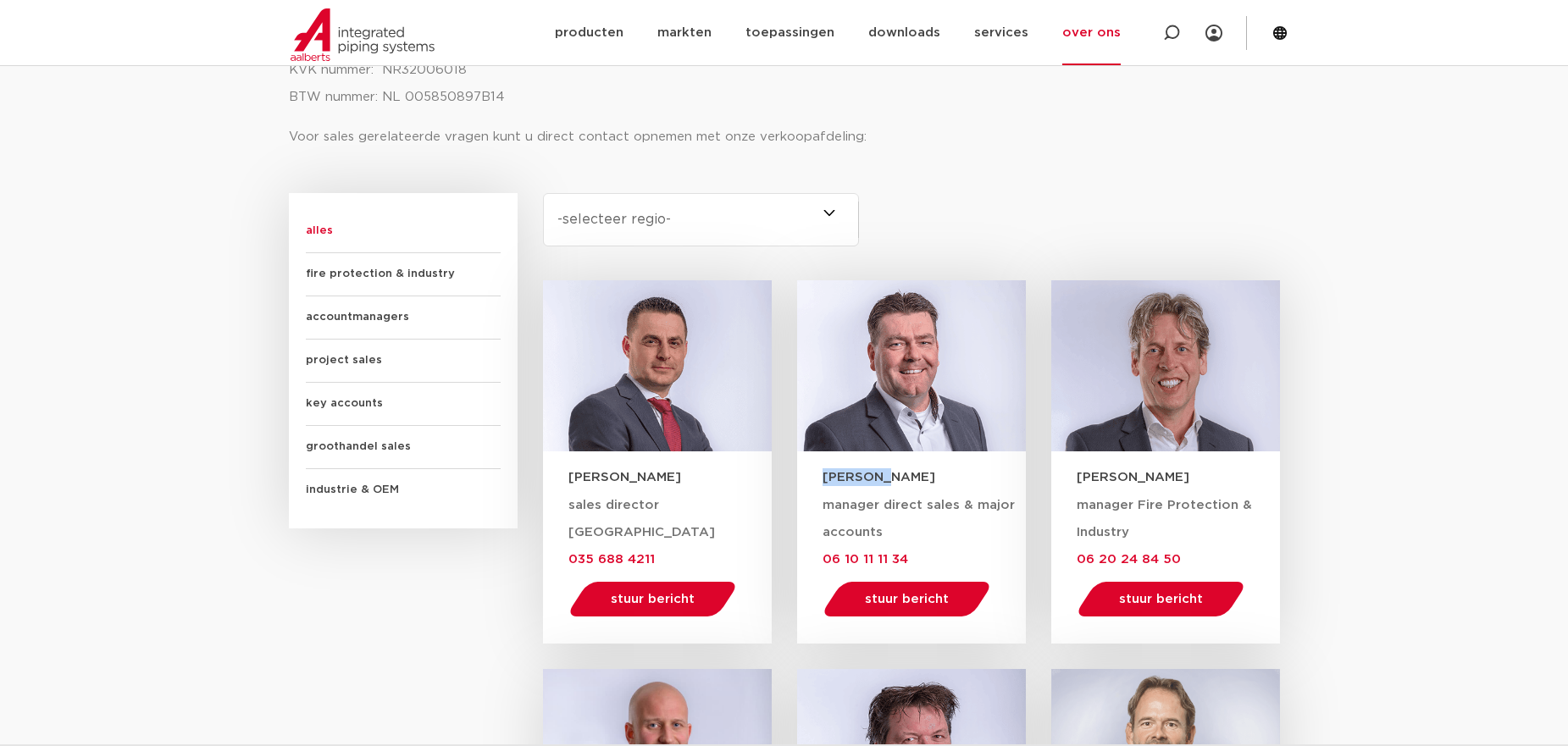
copy h3 "[PERSON_NAME]"
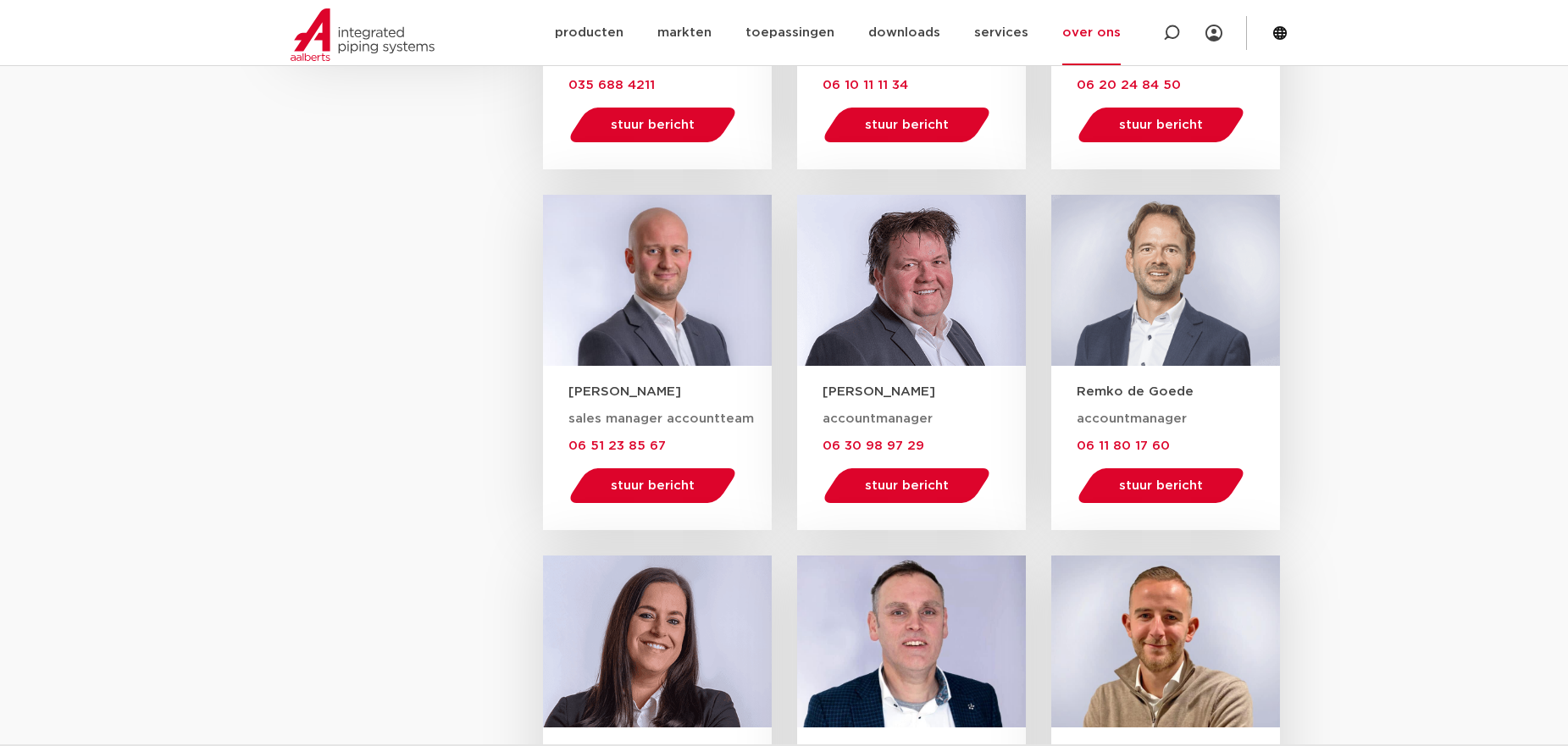
scroll to position [1524, 0]
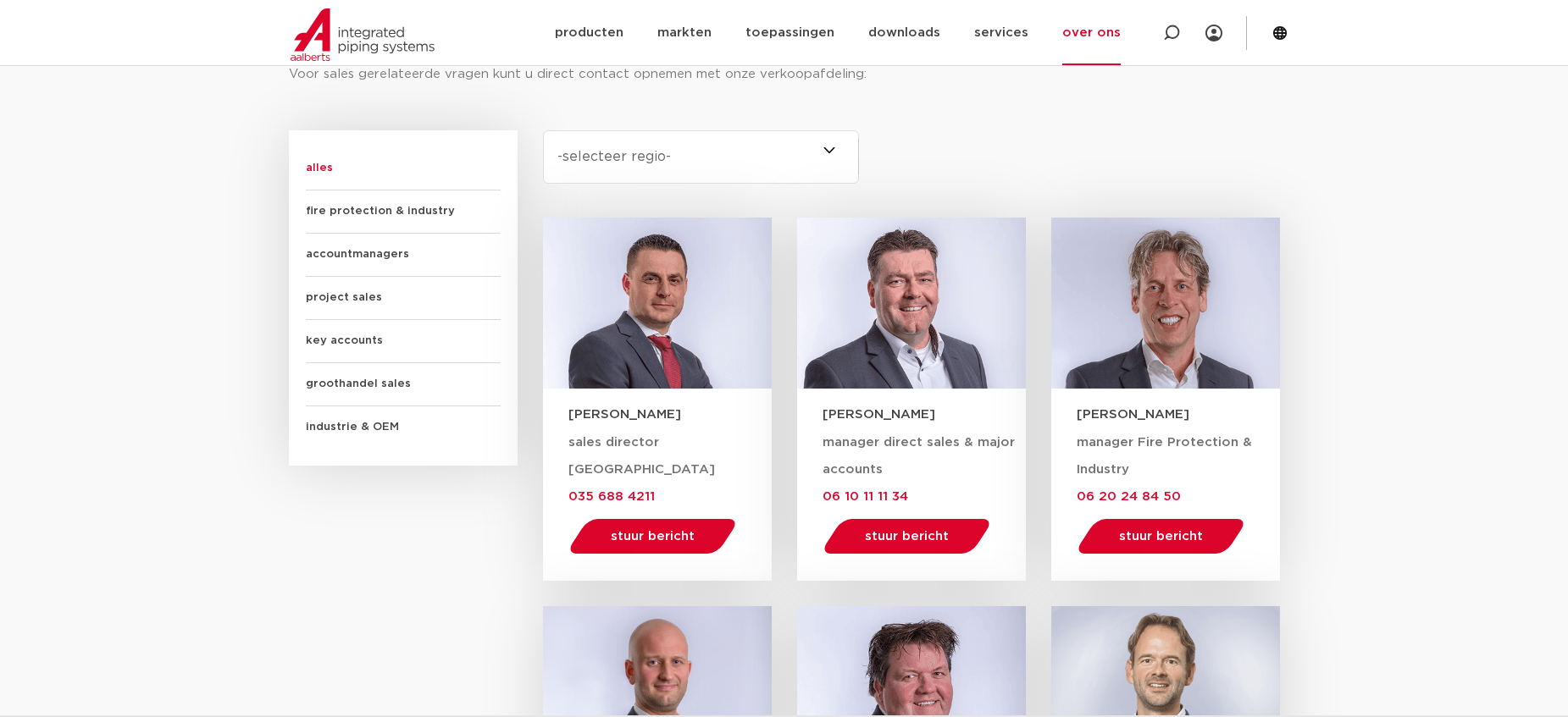
scroll to position [1016, 0]
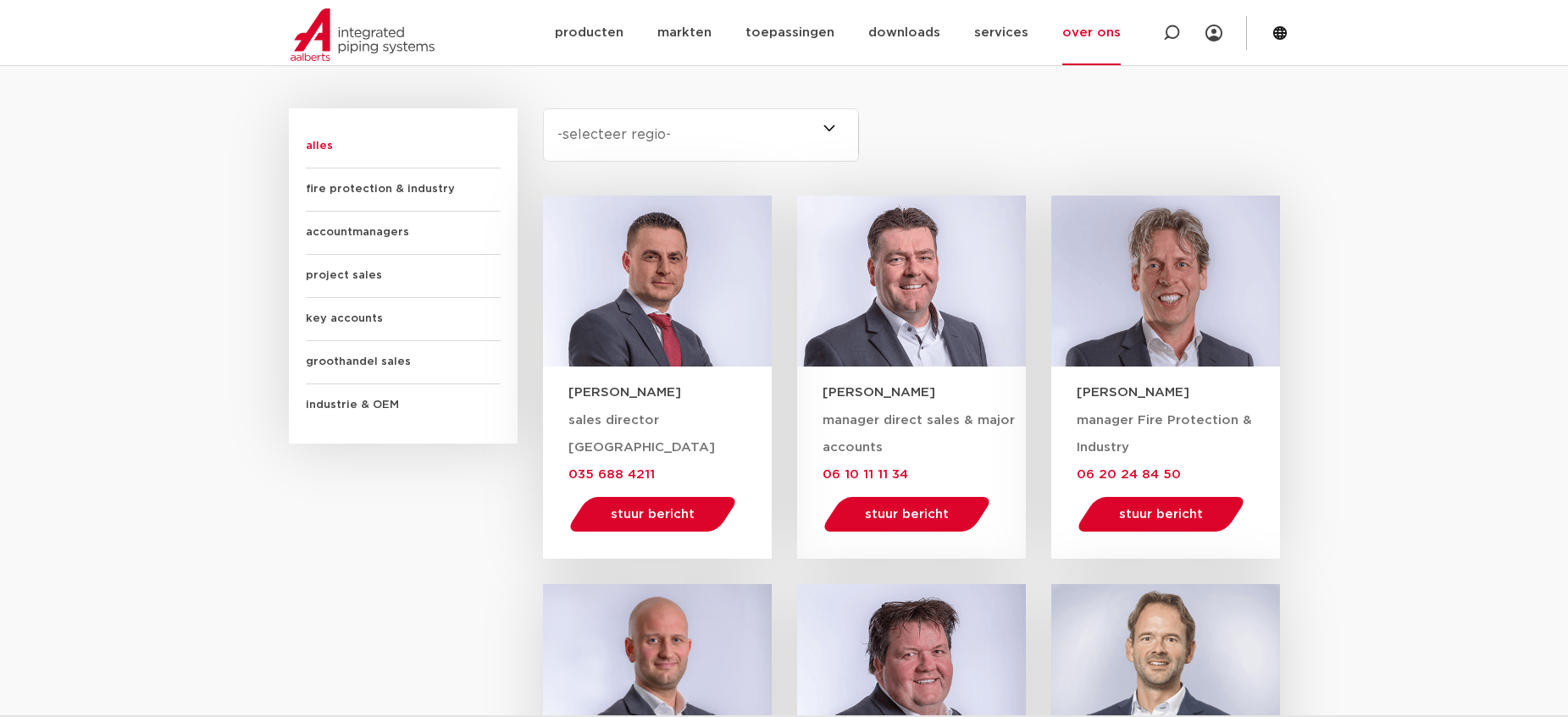
click at [652, 289] on div at bounding box center [656, 282] width 228 height 172
drag, startPoint x: 799, startPoint y: 394, endPoint x: 931, endPoint y: 391, distance: 132.0
click at [931, 391] on div "[PERSON_NAME]" at bounding box center [911, 384] width 228 height 36
copy h3 "[PERSON_NAME]"
click at [836, 419] on span "manager direct sales & major accounts" at bounding box center [919, 433] width 192 height 40
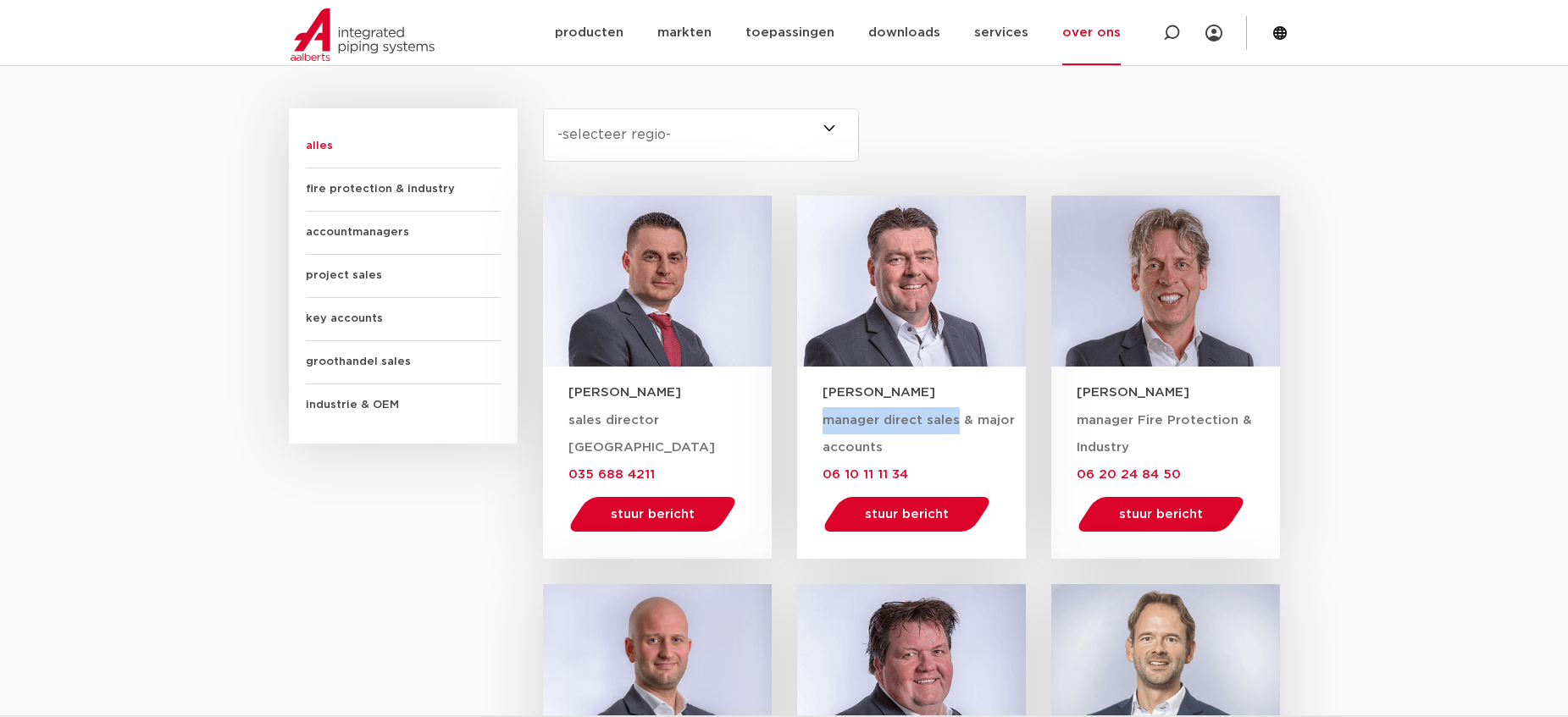
drag, startPoint x: 836, startPoint y: 419, endPoint x: 950, endPoint y: 410, distance: 114.4
click at [950, 410] on div "manager direct sales & major accounts 06 10 11 11 34 stuur bericht wim.kind@aal…" at bounding box center [925, 475] width 203 height 135
copy span "manager direct sales"
drag, startPoint x: 913, startPoint y: 477, endPoint x: 797, endPoint y: 491, distance: 116.8
click at [797, 491] on div "manager direct sales & major accounts 06 10 11 11 34 stuur bericht wim.kind@aal…" at bounding box center [911, 480] width 228 height 156
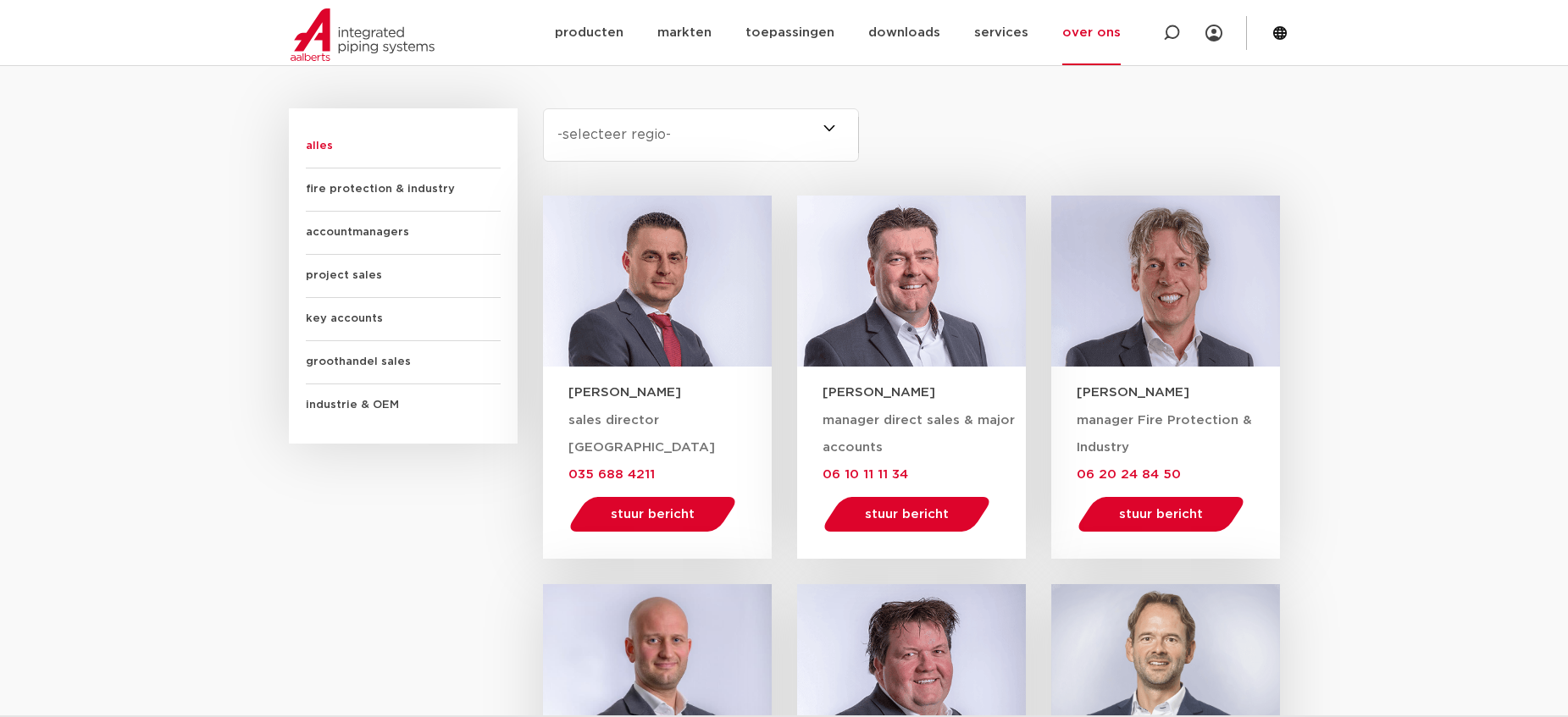
click at [803, 488] on div "manager direct sales & major accounts 06 10 11 11 34 stuur bericht wim.kind@aal…" at bounding box center [911, 480] width 228 height 156
drag, startPoint x: 813, startPoint y: 481, endPoint x: 925, endPoint y: 481, distance: 112.0
click at [925, 481] on div "manager direct sales & major accounts 06 10 11 11 34 stuur bericht wim.kind@aal…" at bounding box center [911, 480] width 228 height 156
copy span "06 10 11 11 34"
